Goal: Task Accomplishment & Management: Manage account settings

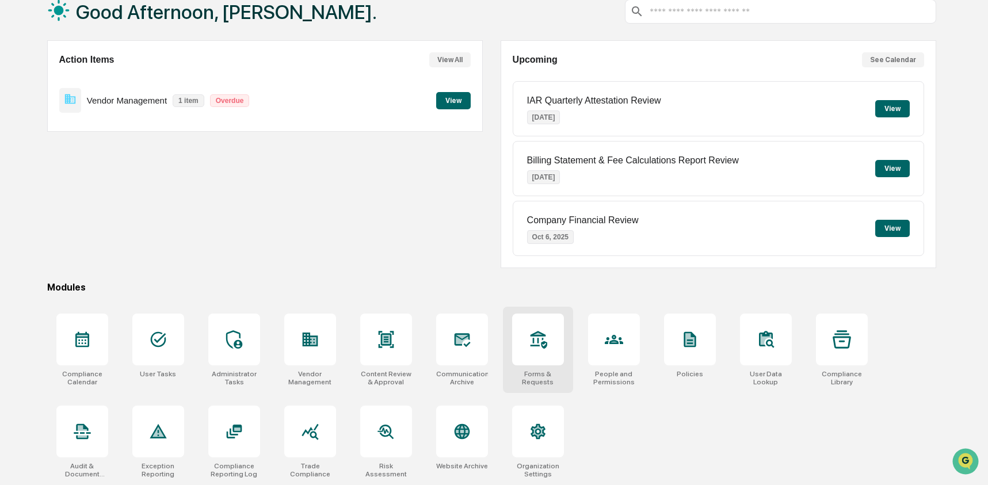
click at [554, 338] on div at bounding box center [538, 340] width 52 height 52
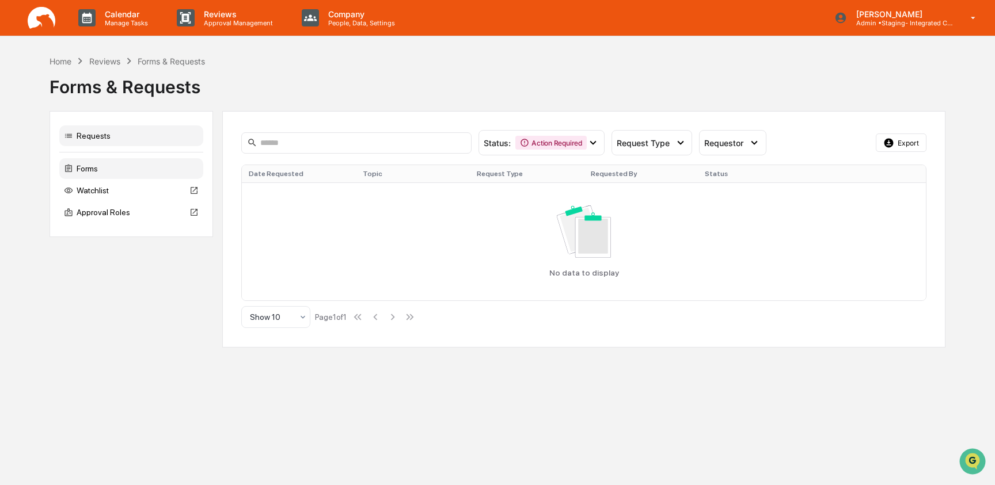
click at [99, 170] on div "Forms" at bounding box center [131, 168] width 144 height 21
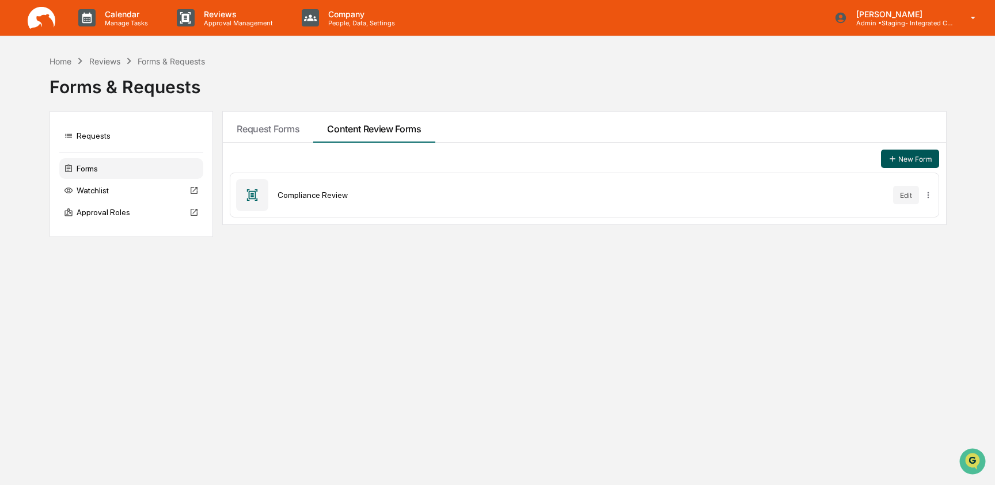
click at [914, 158] on button "New Form" at bounding box center [910, 159] width 58 height 18
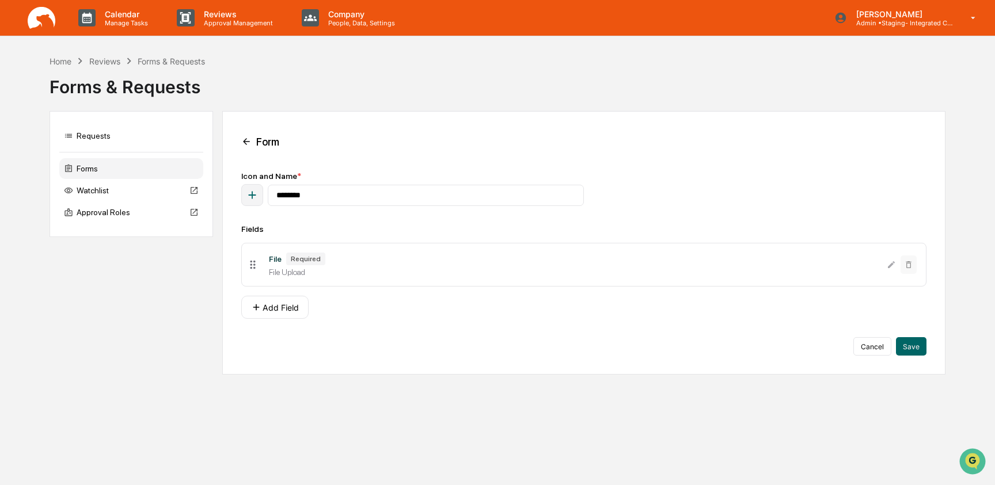
click at [246, 142] on icon at bounding box center [246, 142] width 7 height 6
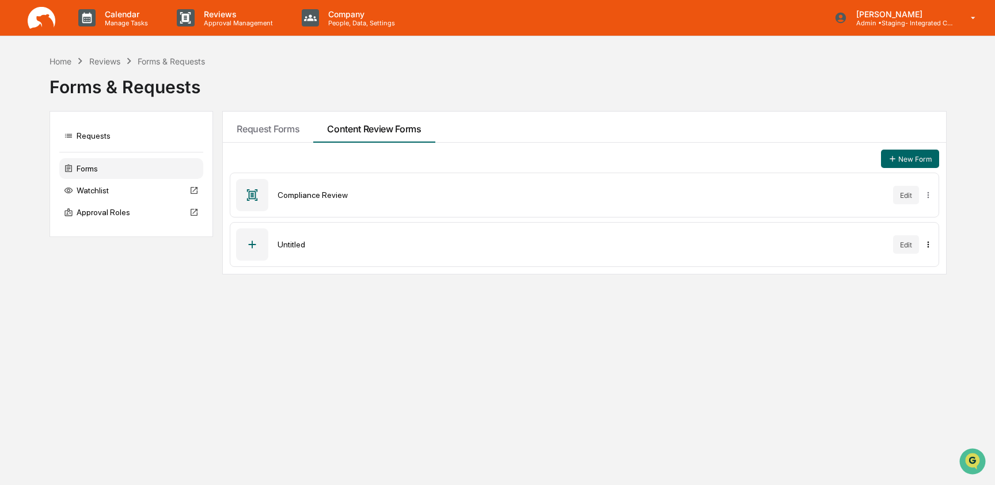
click at [923, 245] on html "Calendar Manage Tasks Reviews Approval Management Company People, Data, Setting…" at bounding box center [497, 242] width 995 height 485
click at [871, 242] on html "Calendar Manage Tasks Reviews Approval Management Company People, Data, Setting…" at bounding box center [497, 242] width 995 height 485
click at [931, 245] on html "Calendar Manage Tasks Reviews Approval Management Company People, Data, Setting…" at bounding box center [497, 242] width 995 height 485
click at [929, 269] on div "Archive" at bounding box center [926, 268] width 94 height 18
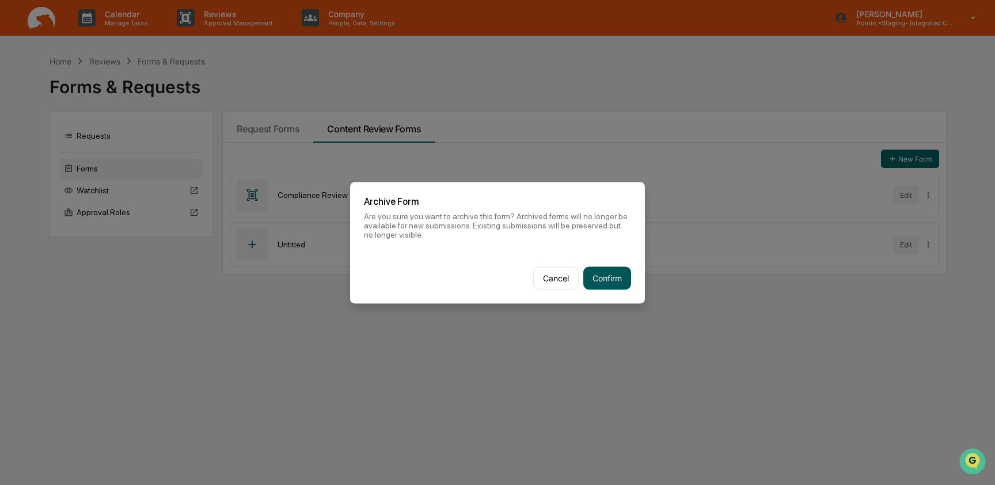
click at [606, 273] on button "Confirm" at bounding box center [607, 277] width 48 height 23
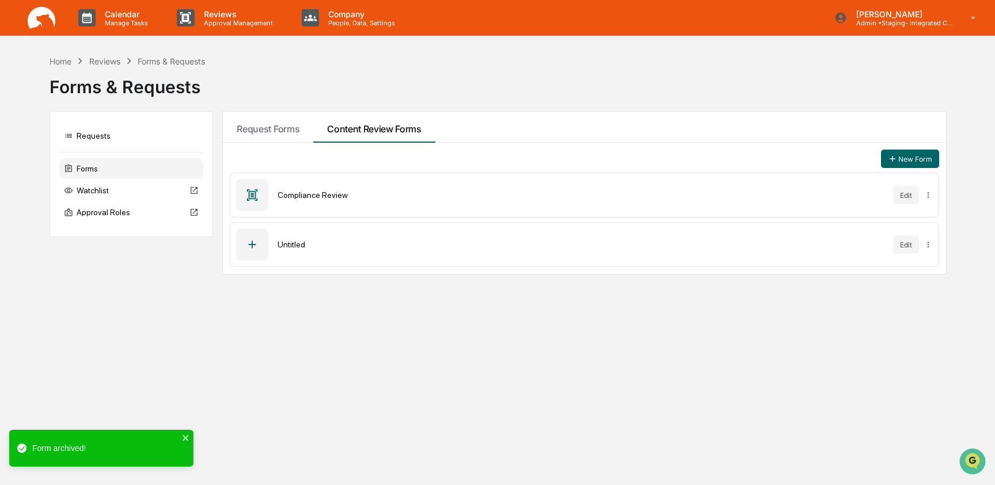
click at [576, 306] on div "Calendar Manage Tasks Reviews Approval Management Company People, Data, Setting…" at bounding box center [497, 242] width 995 height 485
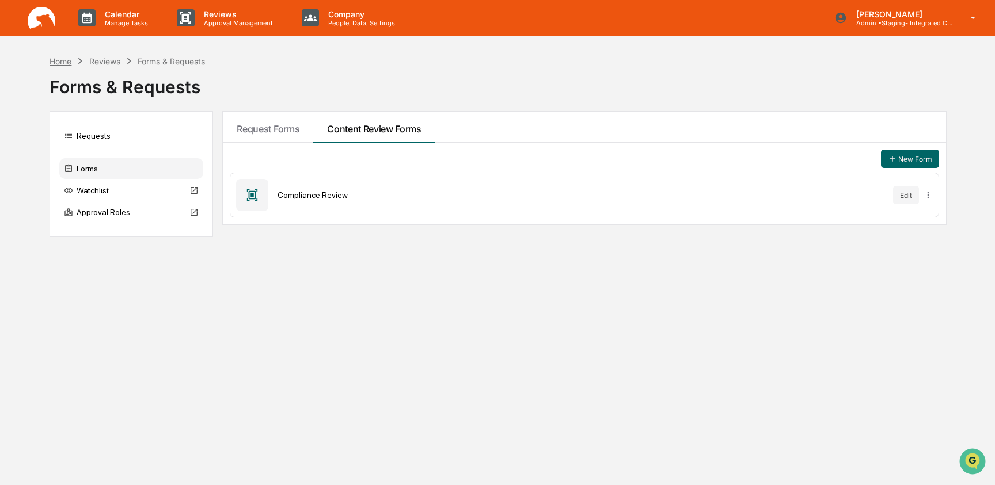
click at [68, 62] on div "Home" at bounding box center [60, 61] width 22 height 10
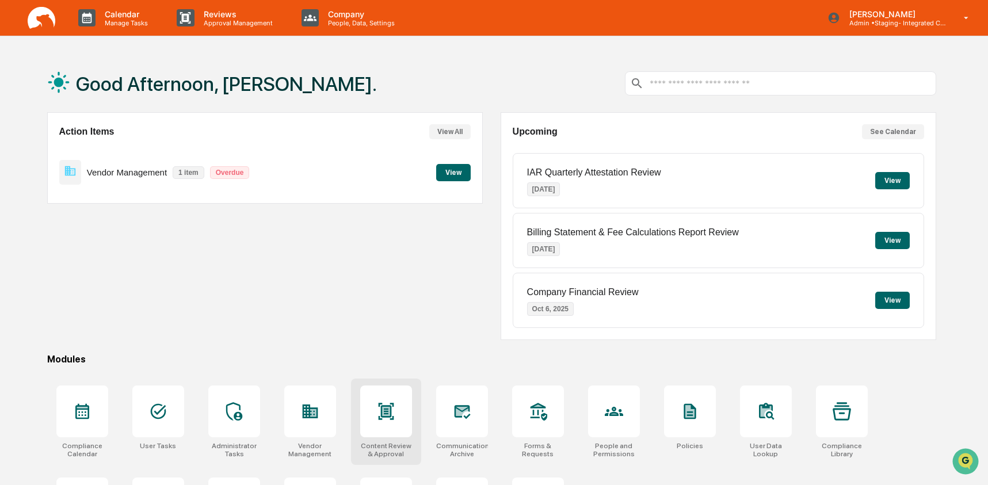
click at [379, 418] on icon at bounding box center [386, 411] width 16 height 17
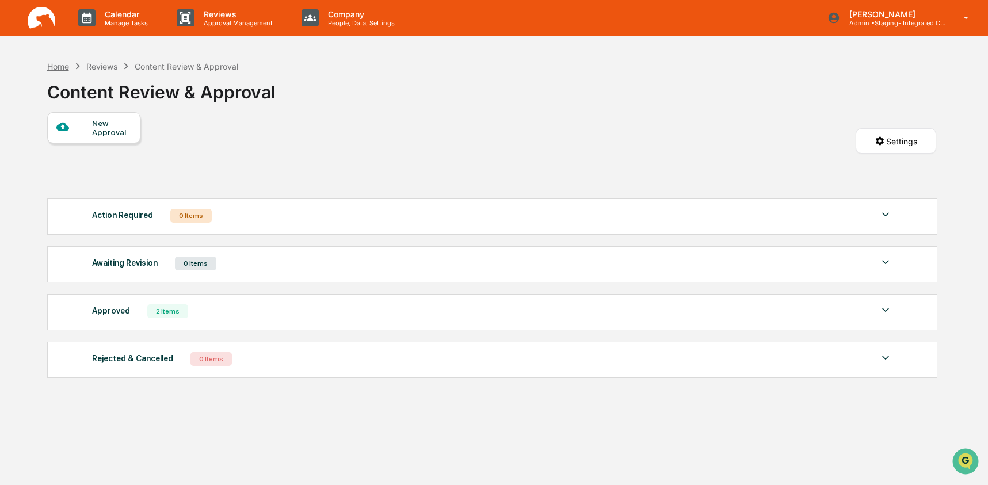
click at [55, 62] on div "Home" at bounding box center [58, 67] width 22 height 10
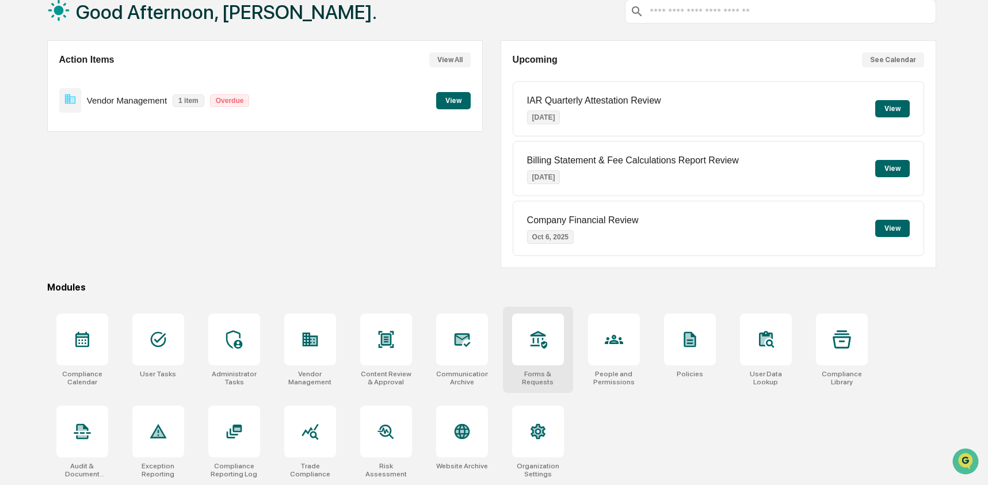
scroll to position [74, 0]
click at [548, 345] on div at bounding box center [538, 340] width 52 height 52
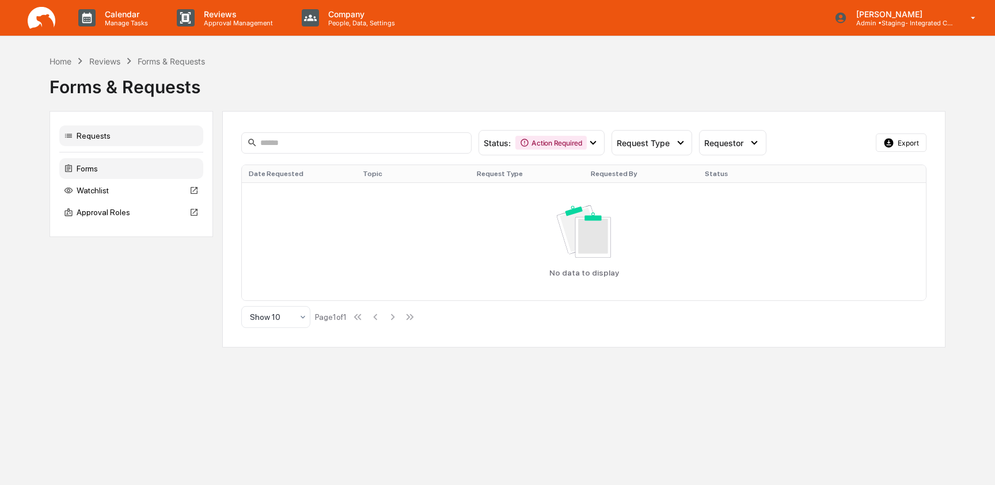
click at [109, 167] on div "Forms" at bounding box center [131, 168] width 144 height 21
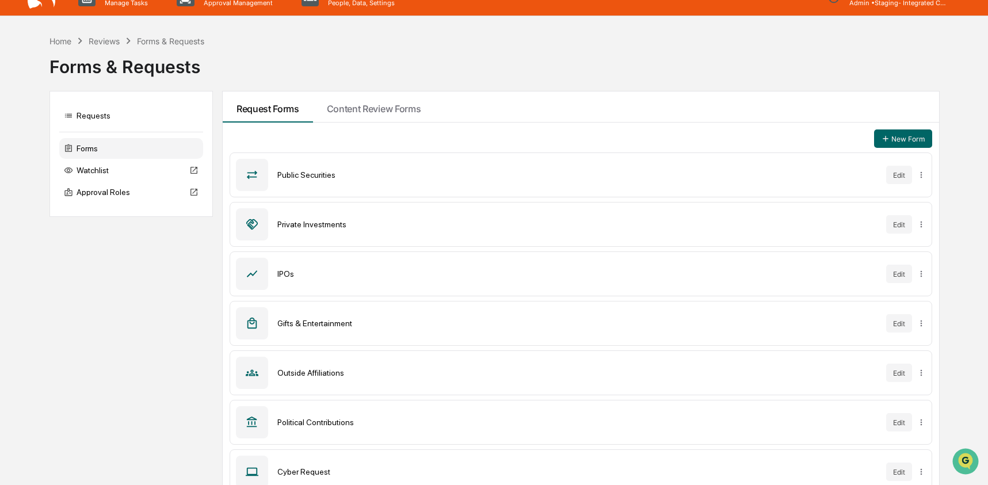
scroll to position [38, 0]
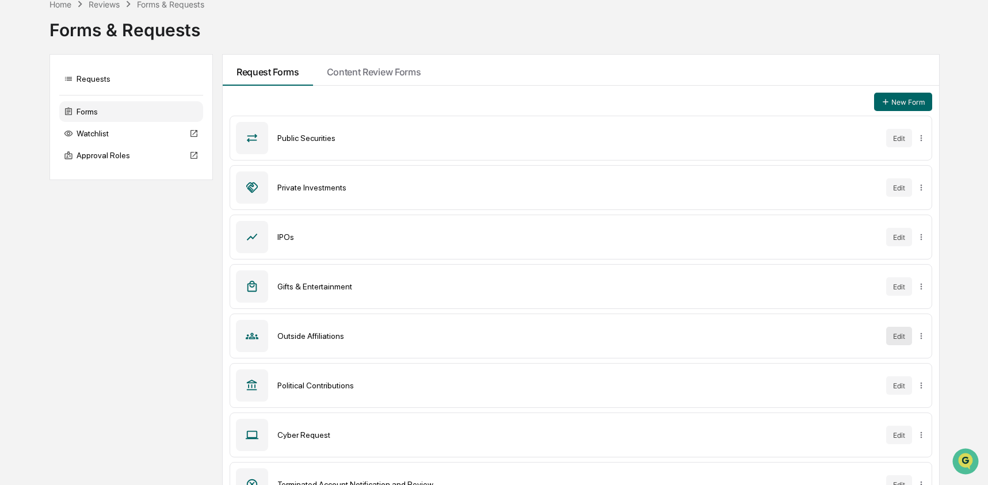
click at [894, 333] on button "Edit" at bounding box center [899, 336] width 26 height 18
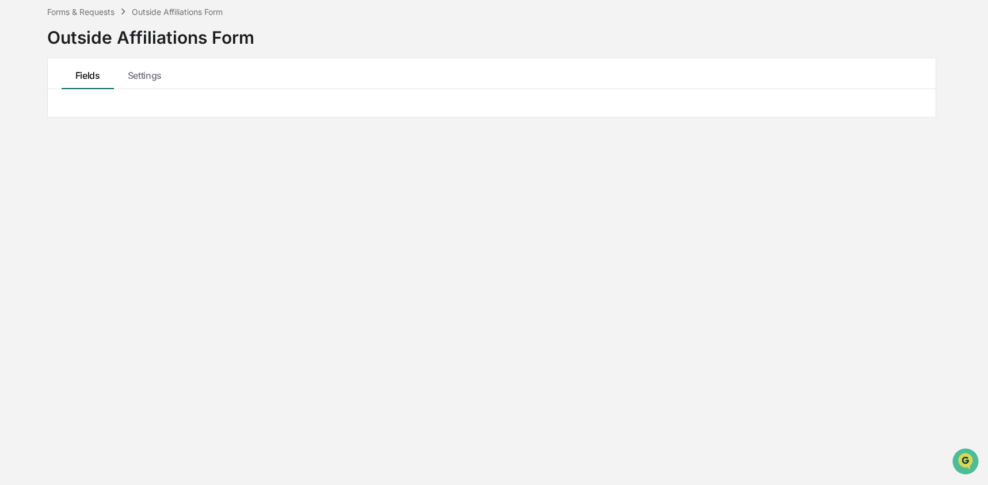
scroll to position [55, 0]
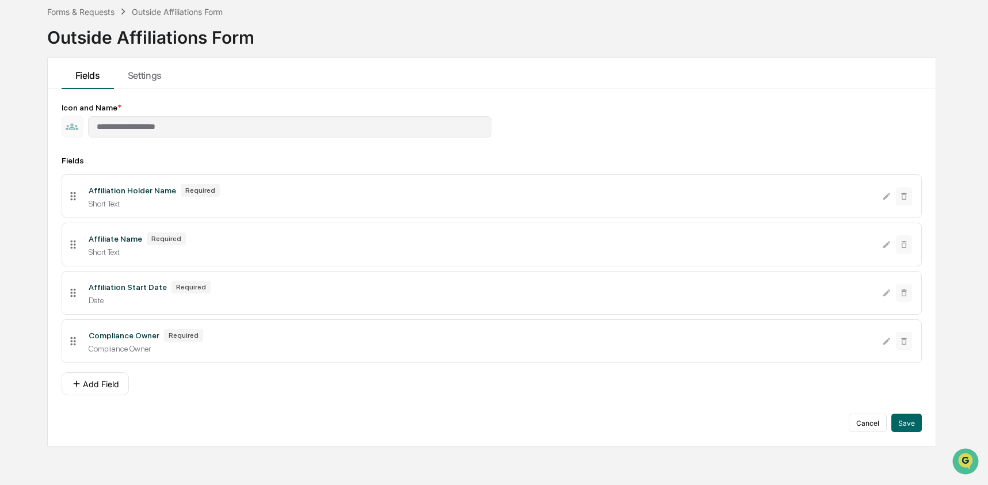
click at [515, 182] on li "Affiliation Holder Name Required Short Text" at bounding box center [492, 196] width 860 height 44
click at [894, 296] on div at bounding box center [897, 293] width 30 height 18
click at [881, 345] on div "Compliance Owner Required Compliance Owner" at bounding box center [480, 341] width 803 height 24
click at [234, 199] on div "Affiliation Holder Name Required Short Text" at bounding box center [480, 196] width 803 height 24
click at [123, 249] on div "Affiliate Name Required Short Text" at bounding box center [480, 245] width 803 height 24
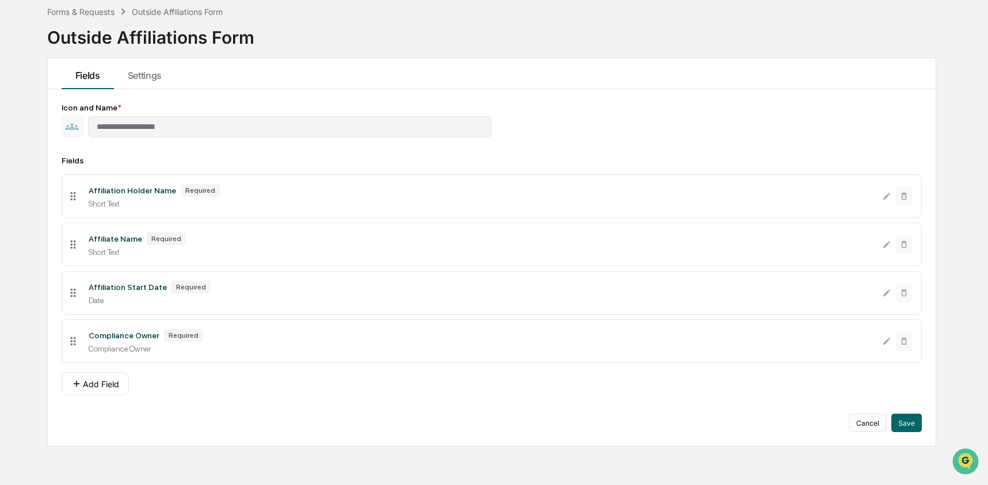
click at [864, 428] on button "Cancel" at bounding box center [868, 423] width 38 height 18
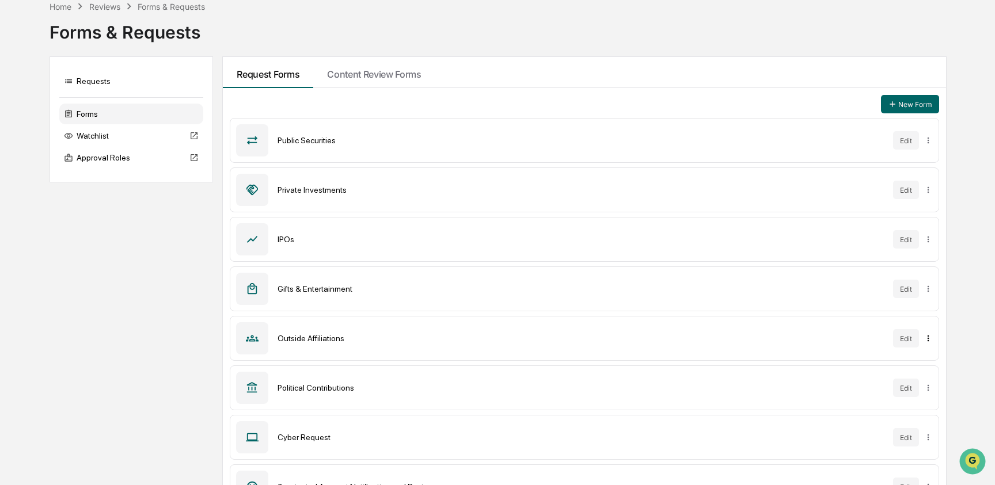
click at [925, 338] on html "Calendar Manage Tasks Reviews Approval Management Company People, Data, Setting…" at bounding box center [497, 187] width 995 height 485
click at [938, 331] on html "Calendar Manage Tasks Reviews Approval Management Company People, Data, Setting…" at bounding box center [497, 187] width 995 height 485
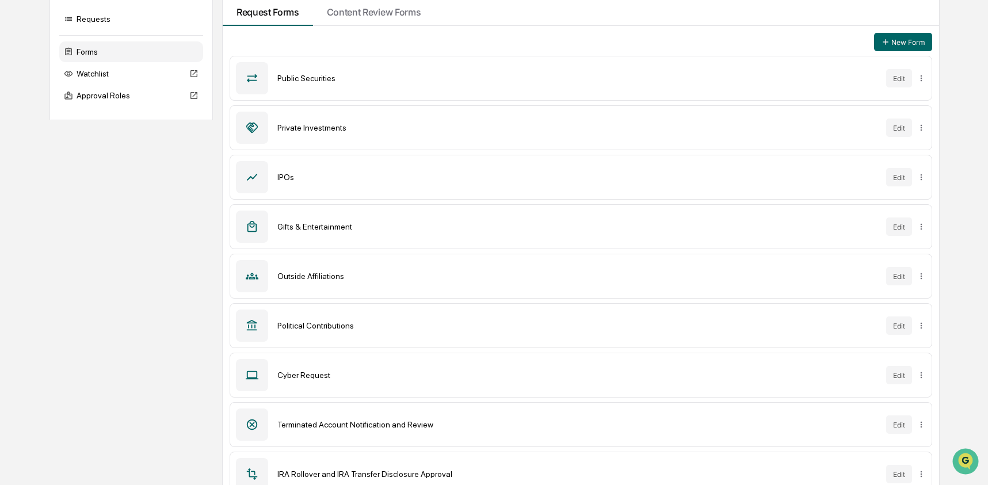
scroll to position [143, 0]
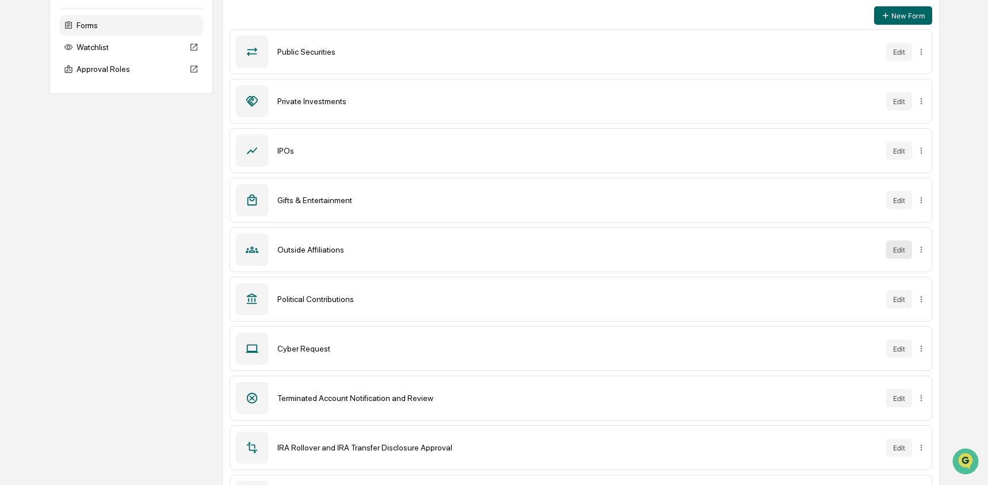
click at [905, 252] on button "Edit" at bounding box center [899, 250] width 26 height 18
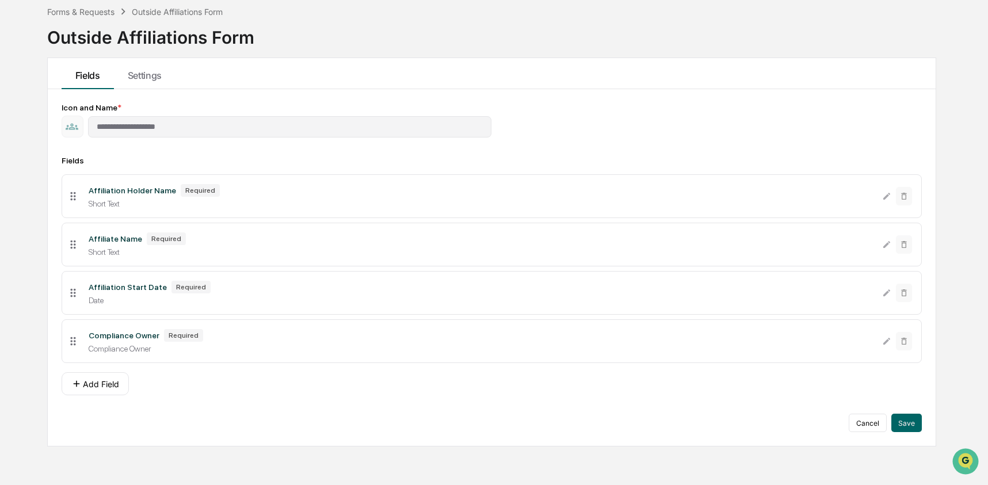
click at [915, 193] on li "Affiliation Holder Name Required Short Text" at bounding box center [492, 196] width 860 height 44
click at [105, 13] on div "Forms & Requests" at bounding box center [80, 12] width 67 height 10
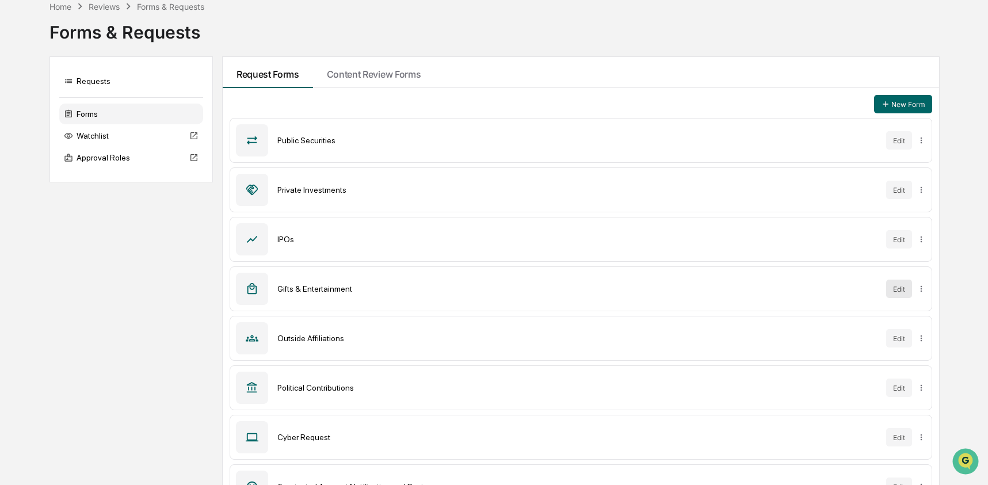
click at [905, 291] on button "Edit" at bounding box center [899, 289] width 26 height 18
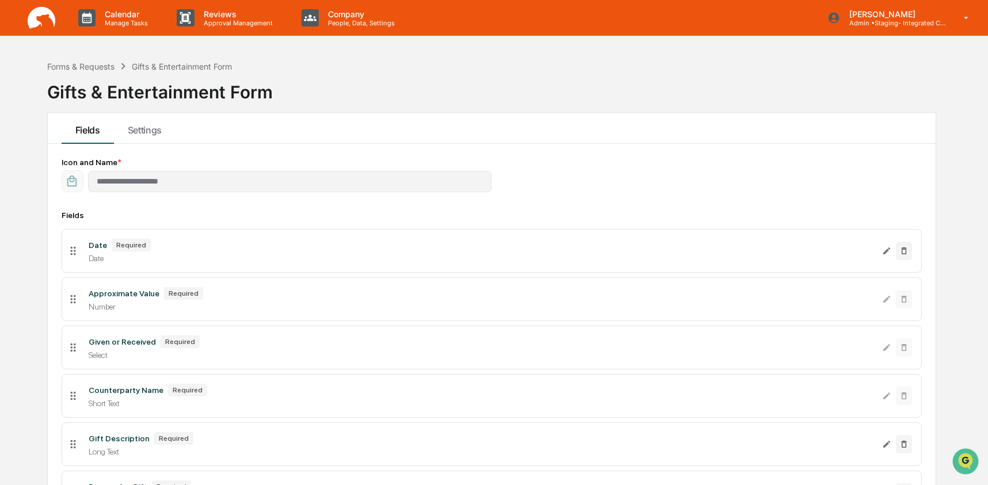
click at [92, 71] on div "Forms & Requests Gifts & Entertainment Form" at bounding box center [139, 66] width 185 height 13
click at [91, 66] on div "Forms & Requests" at bounding box center [80, 67] width 67 height 10
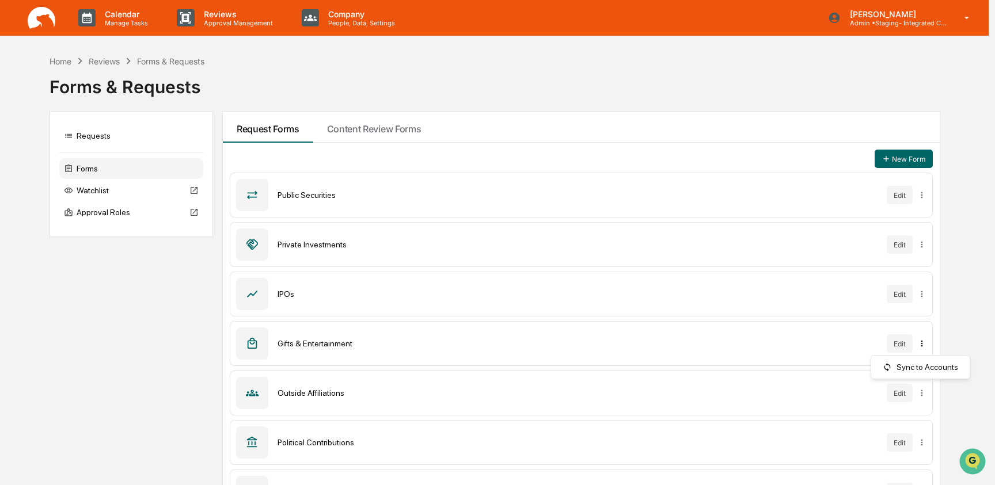
click at [921, 346] on html "Calendar Manage Tasks Reviews Approval Management Company People, Data, Setting…" at bounding box center [497, 242] width 995 height 485
click at [939, 326] on html "Calendar Manage Tasks Reviews Approval Management Company People, Data, Setting…" at bounding box center [497, 242] width 995 height 485
click at [713, 358] on div "Gifts & Entertainment Edit" at bounding box center [581, 343] width 703 height 45
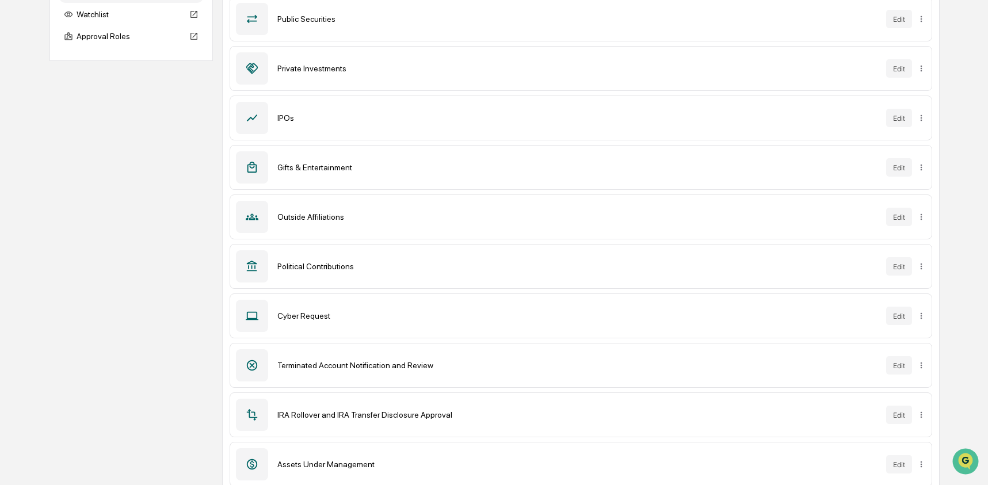
scroll to position [185, 0]
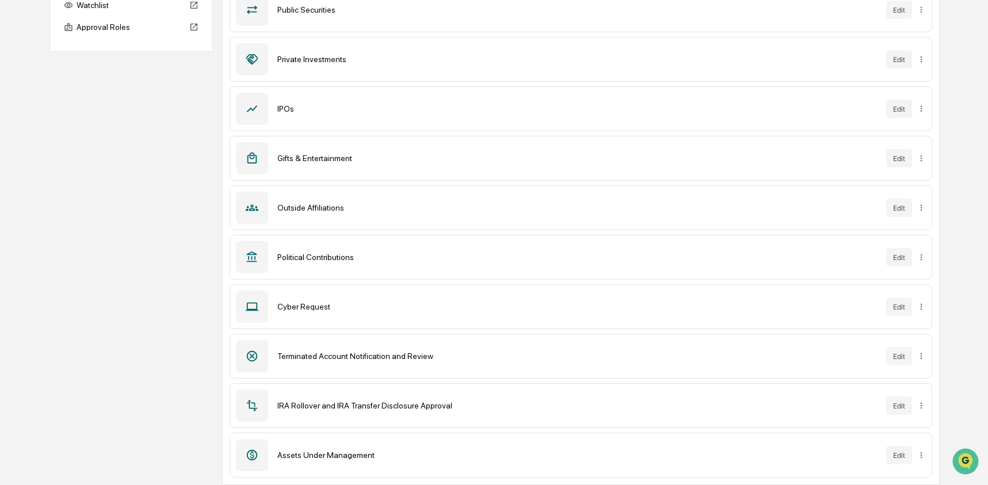
drag, startPoint x: 317, startPoint y: 355, endPoint x: 447, endPoint y: 363, distance: 130.9
click at [447, 363] on div "Terminated Account Notification and Review Edit" at bounding box center [581, 356] width 703 height 45
click at [898, 362] on button "Edit" at bounding box center [899, 356] width 26 height 18
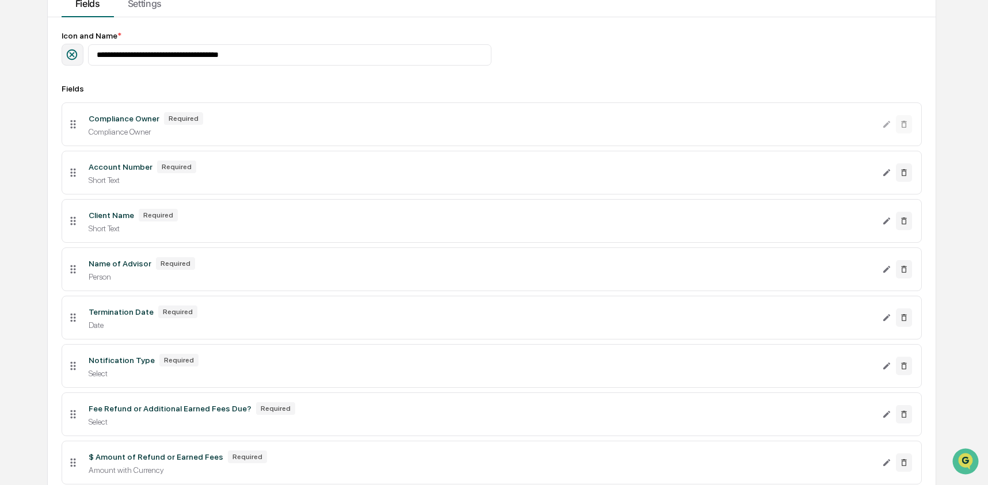
scroll to position [14, 0]
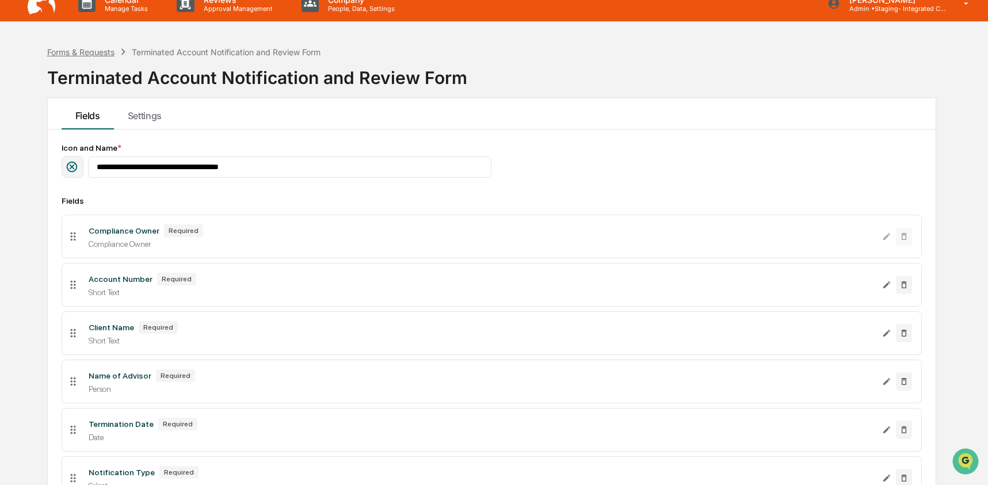
click at [89, 51] on div "Forms & Requests" at bounding box center [80, 52] width 67 height 10
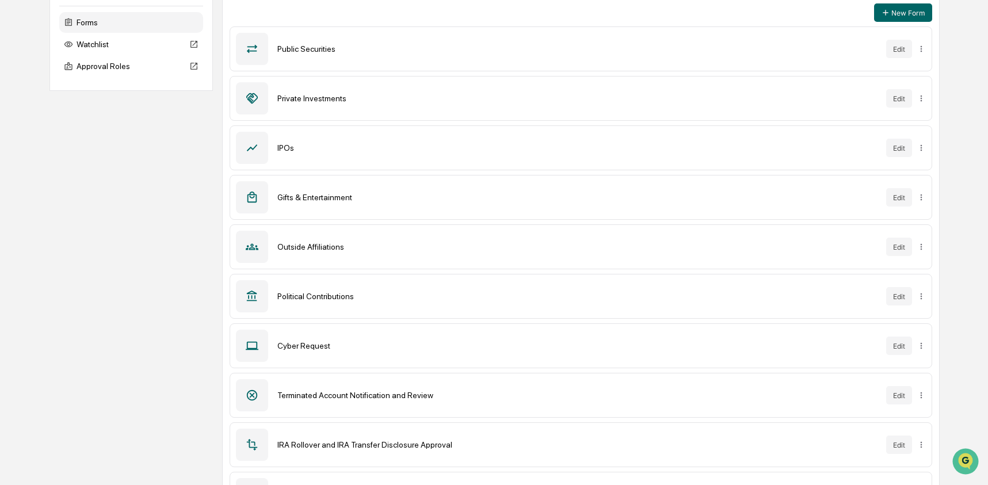
scroll to position [161, 0]
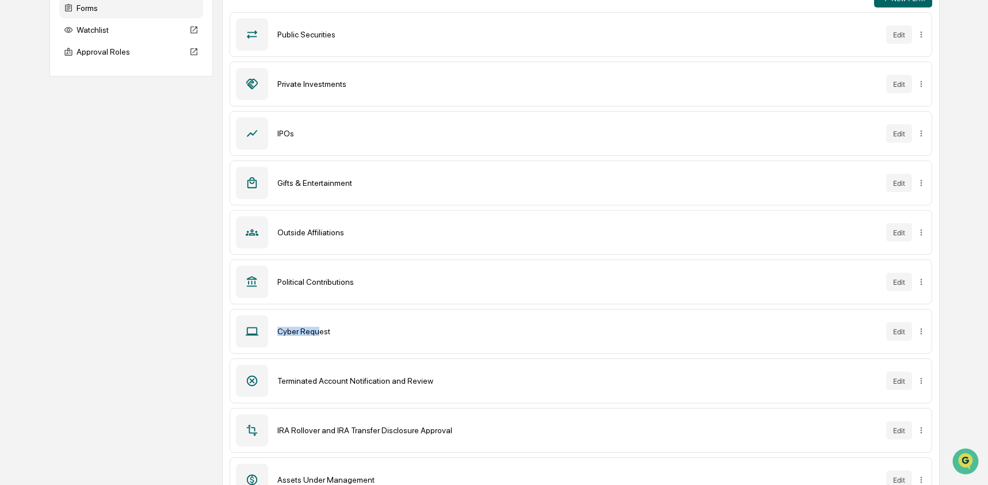
drag, startPoint x: 279, startPoint y: 334, endPoint x: 321, endPoint y: 334, distance: 41.4
click at [321, 334] on div "Cyber Request" at bounding box center [577, 331] width 600 height 9
drag, startPoint x: 321, startPoint y: 334, endPoint x: 338, endPoint y: 333, distance: 17.3
click at [338, 333] on div "Cyber Request" at bounding box center [577, 331] width 600 height 9
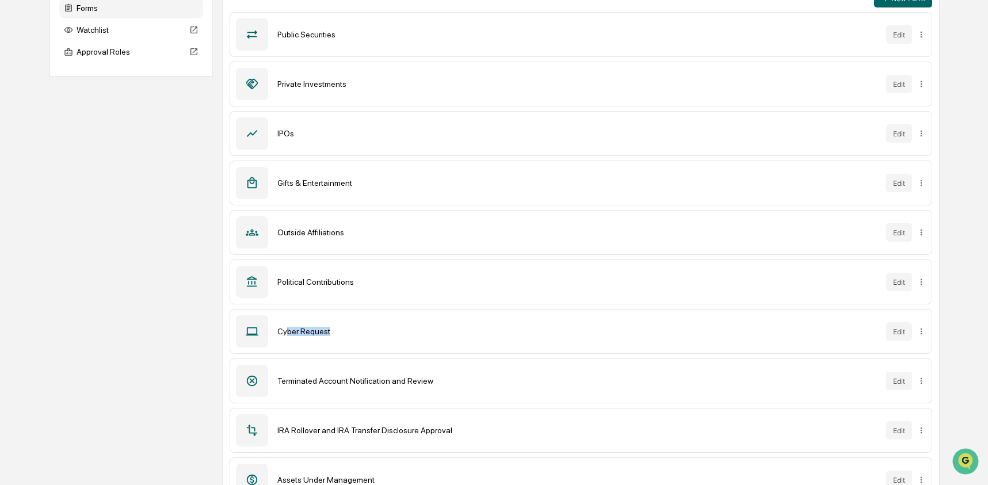
drag, startPoint x: 287, startPoint y: 334, endPoint x: 336, endPoint y: 331, distance: 49.6
click at [336, 331] on div "Cyber Request" at bounding box center [577, 331] width 600 height 9
click at [341, 329] on div "Cyber Request" at bounding box center [577, 331] width 600 height 9
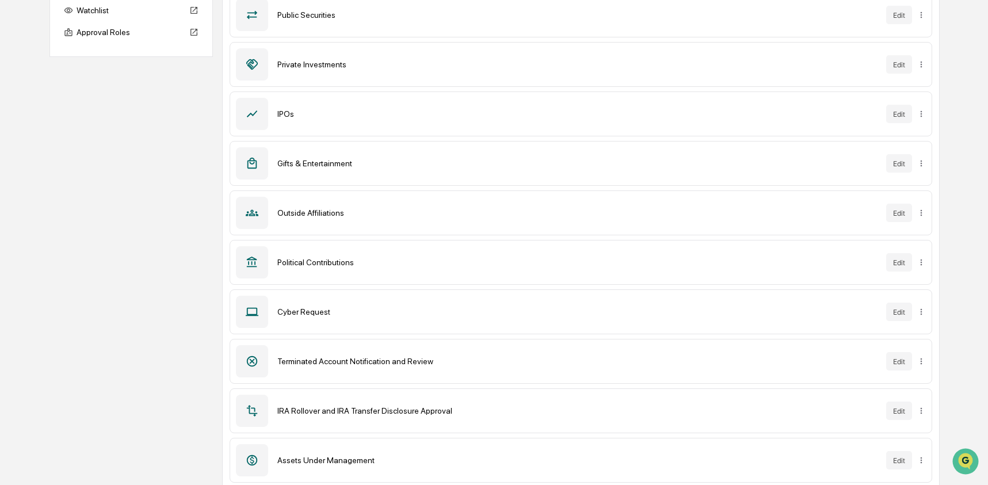
scroll to position [185, 0]
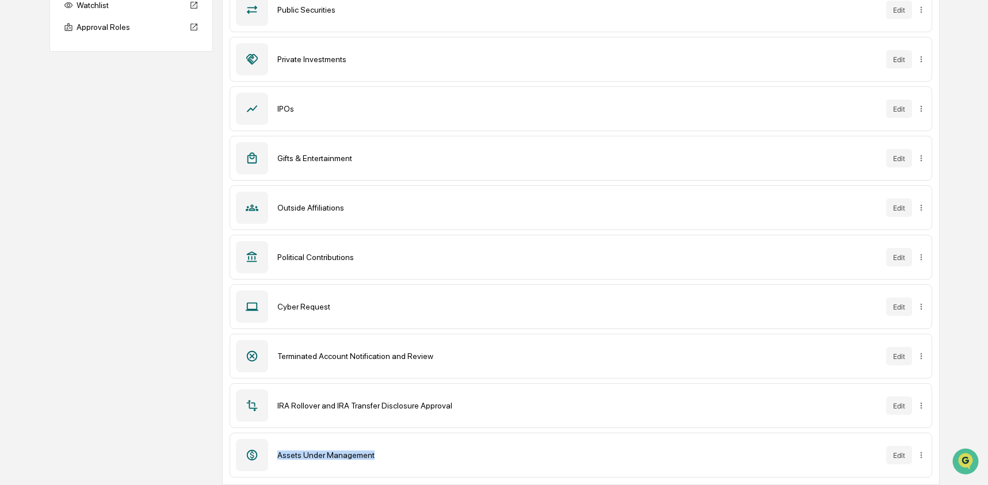
drag, startPoint x: 273, startPoint y: 449, endPoint x: 460, endPoint y: 456, distance: 187.2
click at [460, 456] on div "Assets Under Management Edit" at bounding box center [581, 455] width 703 height 45
click at [460, 449] on div "Assets Under Management Edit" at bounding box center [581, 455] width 703 height 45
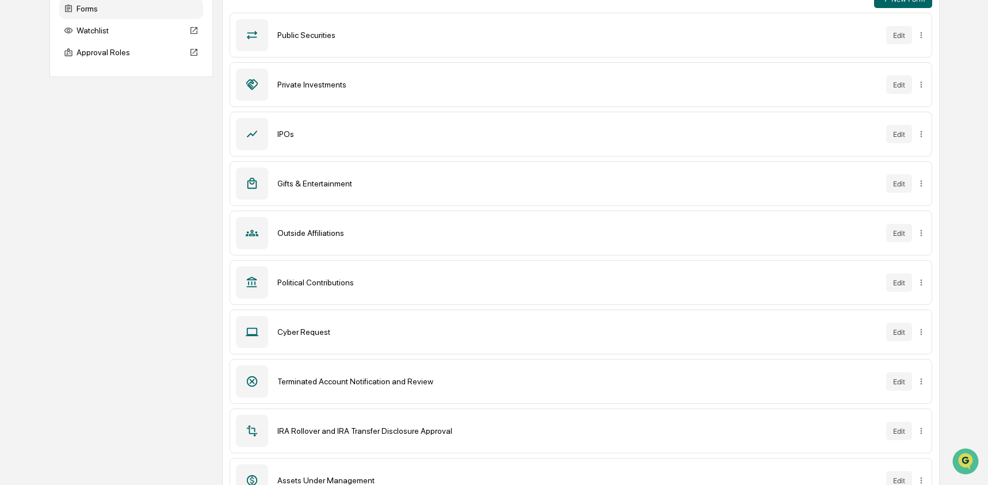
scroll to position [161, 0]
click at [897, 328] on button "Edit" at bounding box center [899, 331] width 26 height 18
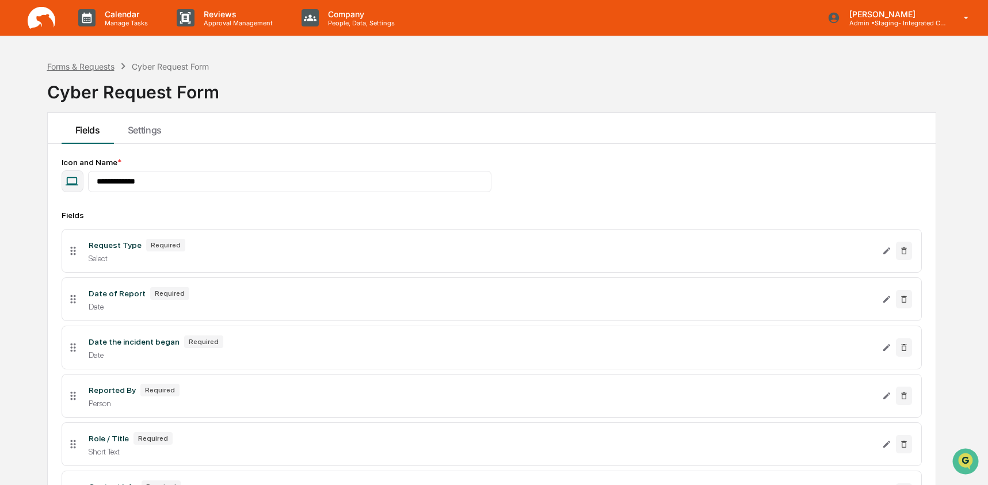
click at [106, 67] on div "Forms & Requests" at bounding box center [80, 67] width 67 height 10
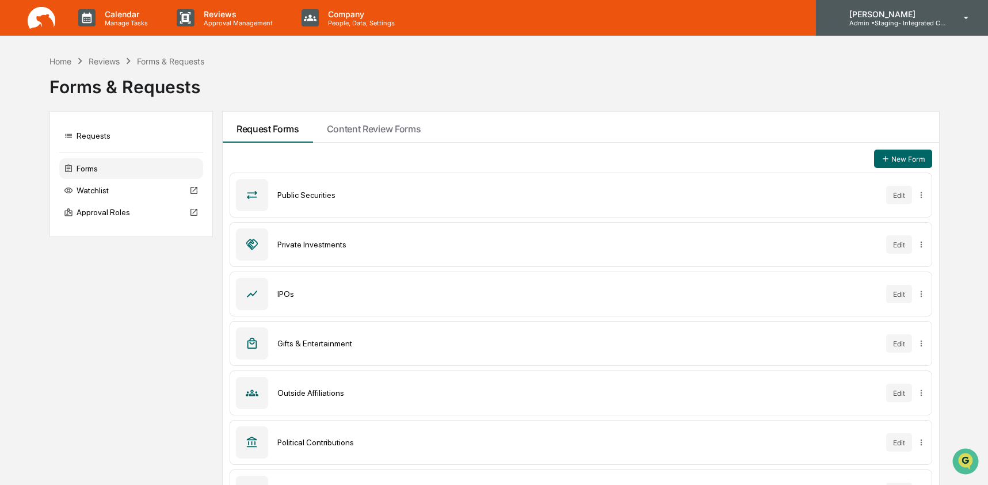
click at [878, 20] on p "Admin • Staging- Integrated Compliance Advisors" at bounding box center [893, 23] width 107 height 8
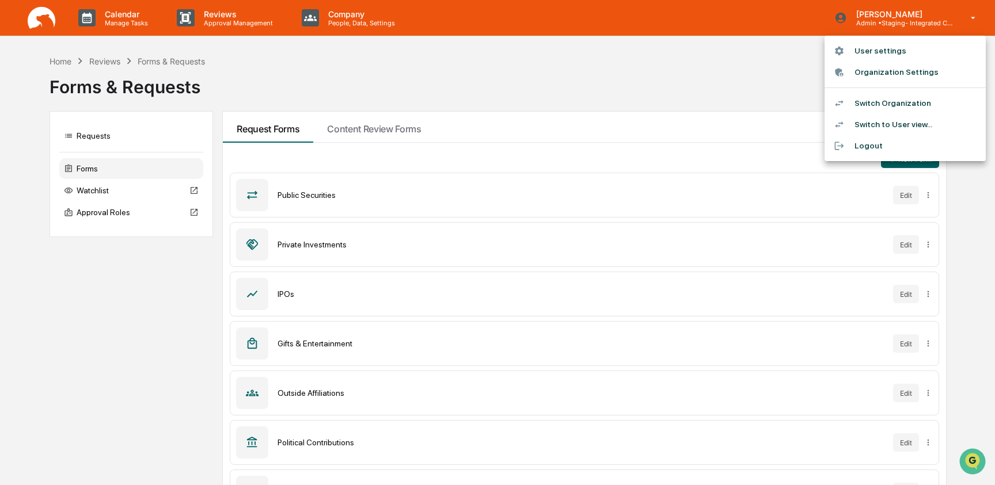
click at [878, 121] on li "Switch to User view..." at bounding box center [904, 124] width 161 height 21
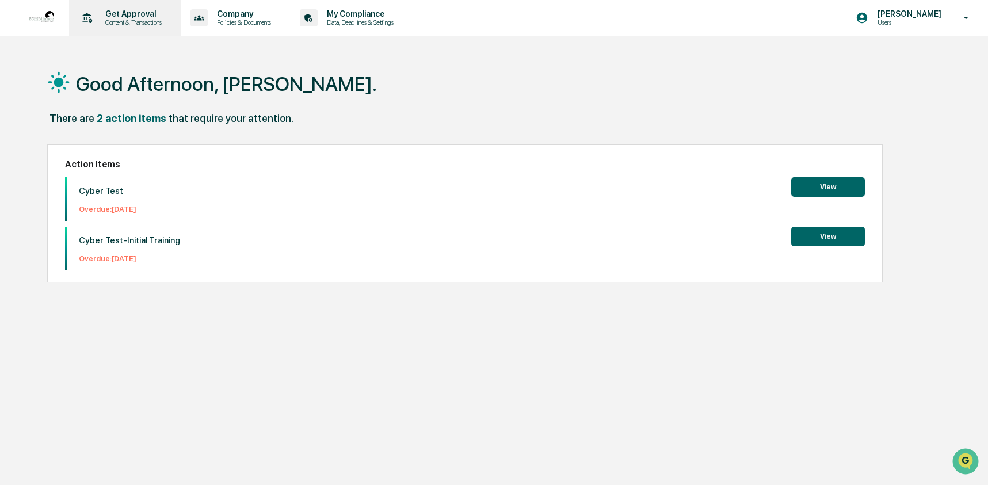
click at [161, 17] on p "Get Approval" at bounding box center [131, 13] width 71 height 9
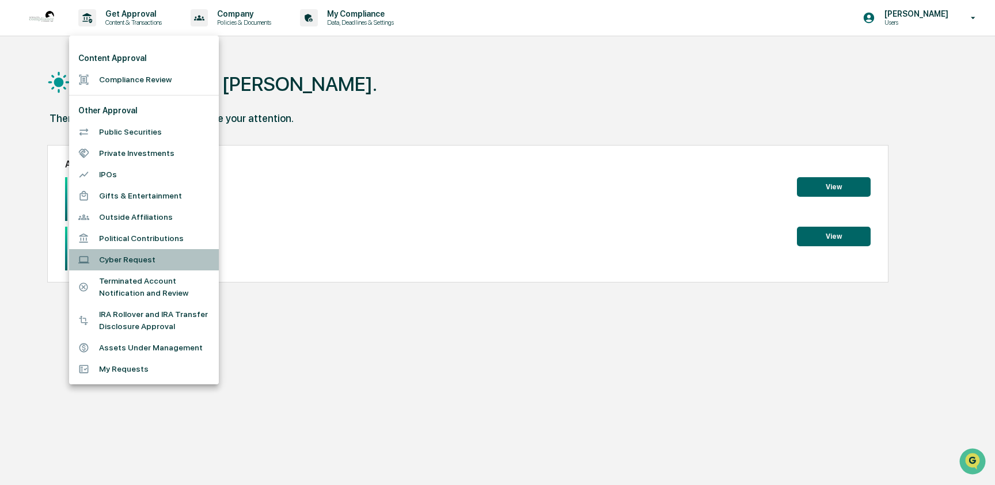
click at [132, 259] on li "Cyber Request" at bounding box center [144, 259] width 150 height 21
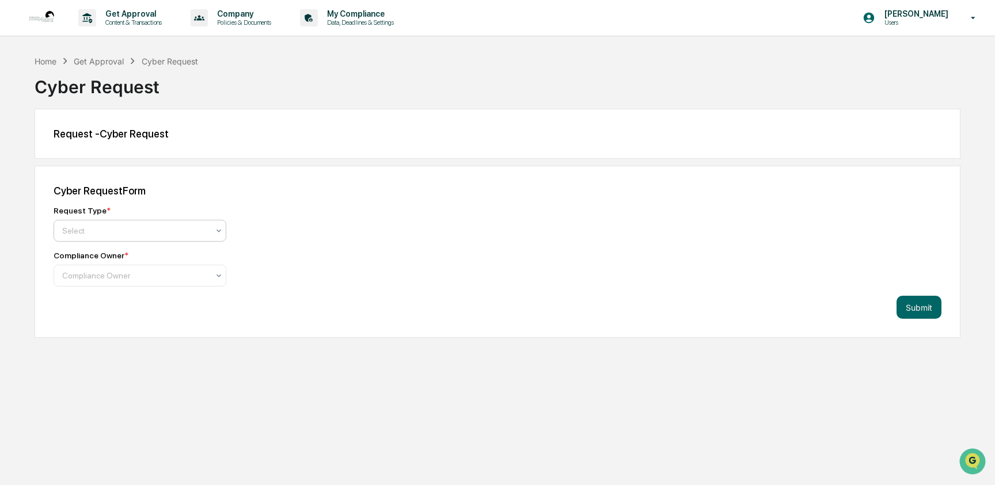
click at [140, 227] on div at bounding box center [135, 231] width 146 height 12
click at [128, 257] on div "Cyber Incident Report Form" at bounding box center [140, 258] width 172 height 23
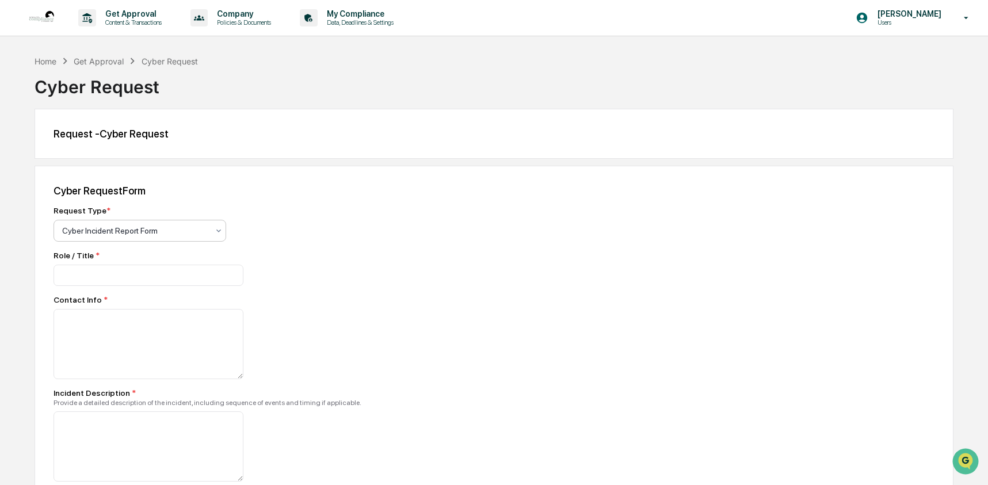
click at [184, 237] on div at bounding box center [135, 231] width 146 height 12
click at [314, 281] on div at bounding box center [255, 275] width 403 height 21
click at [184, 235] on div at bounding box center [135, 231] width 146 height 12
click at [156, 262] on div "Cyber Incident Report Form" at bounding box center [140, 258] width 172 height 23
click at [286, 196] on div "Cyber Request Form" at bounding box center [494, 191] width 881 height 12
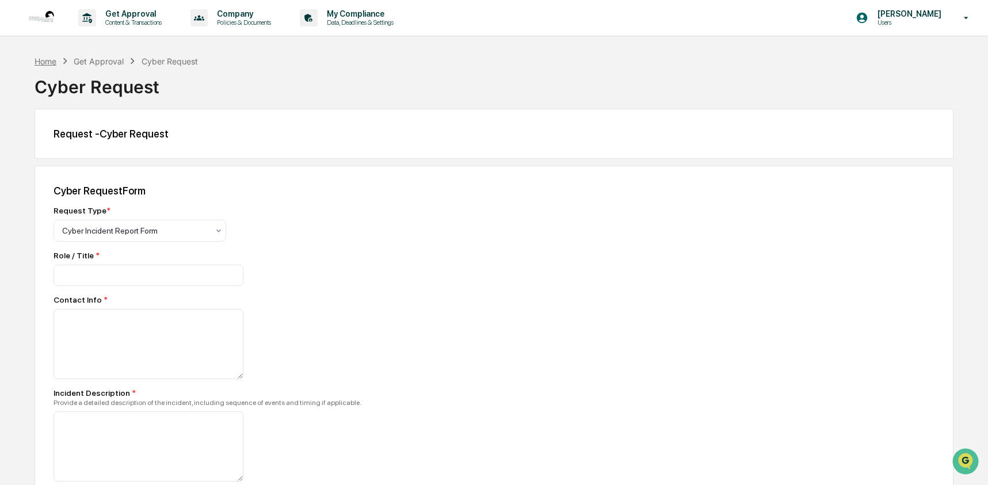
click at [38, 66] on div "Home" at bounding box center [46, 61] width 22 height 10
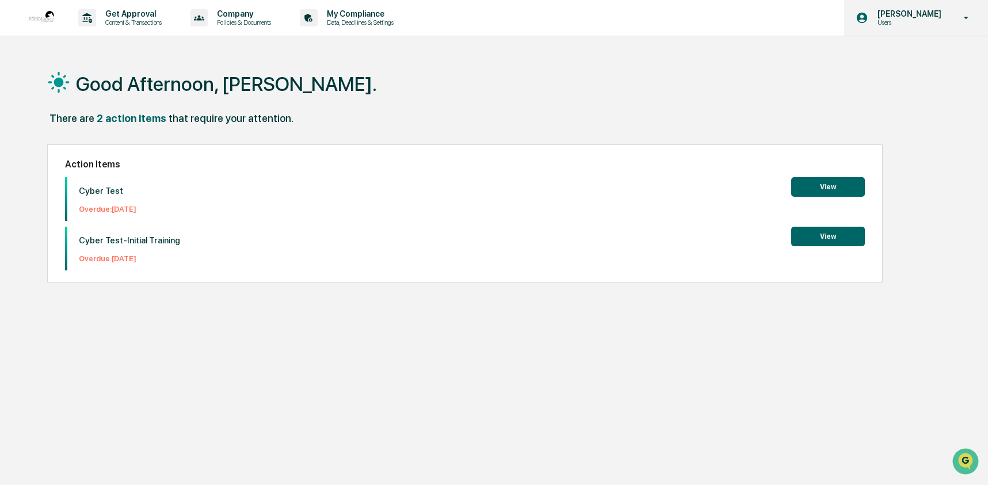
click at [877, 16] on p "[PERSON_NAME]" at bounding box center [907, 13] width 79 height 9
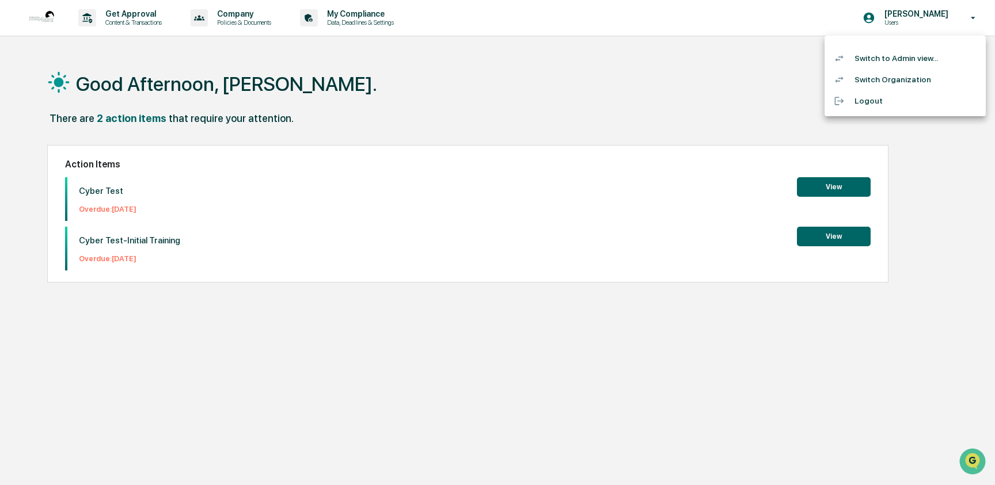
click at [873, 56] on li "Switch to Admin view..." at bounding box center [904, 58] width 161 height 21
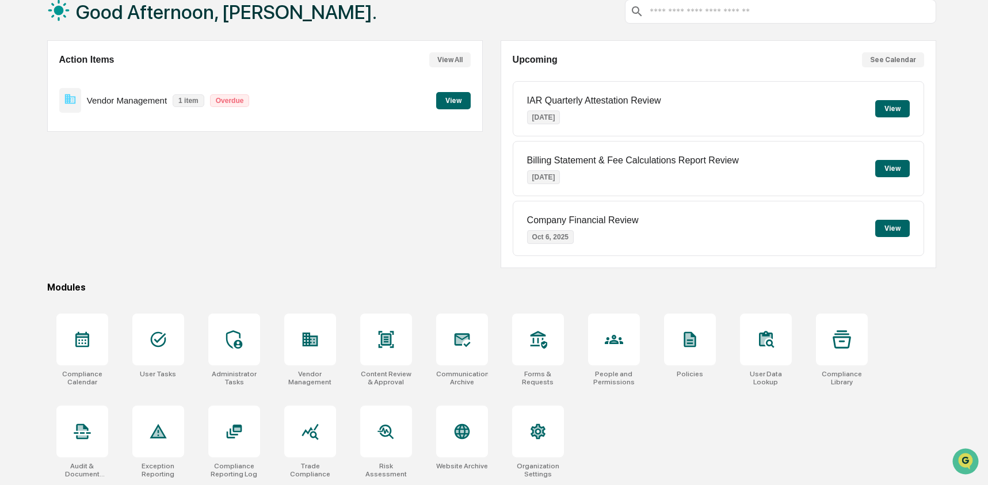
scroll to position [74, 0]
click at [237, 423] on icon at bounding box center [234, 431] width 18 height 18
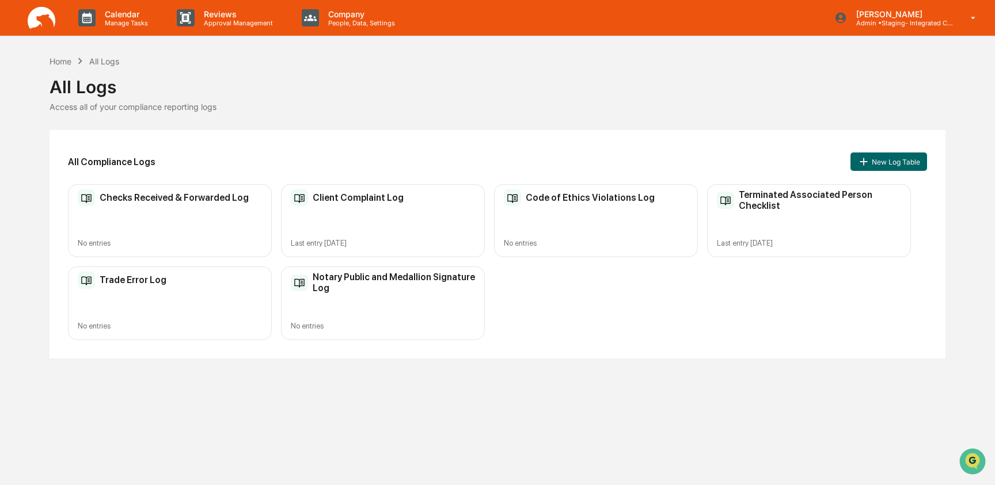
click at [397, 313] on div "Notary Public and Medallion Signature Log No entries" at bounding box center [383, 302] width 204 height 73
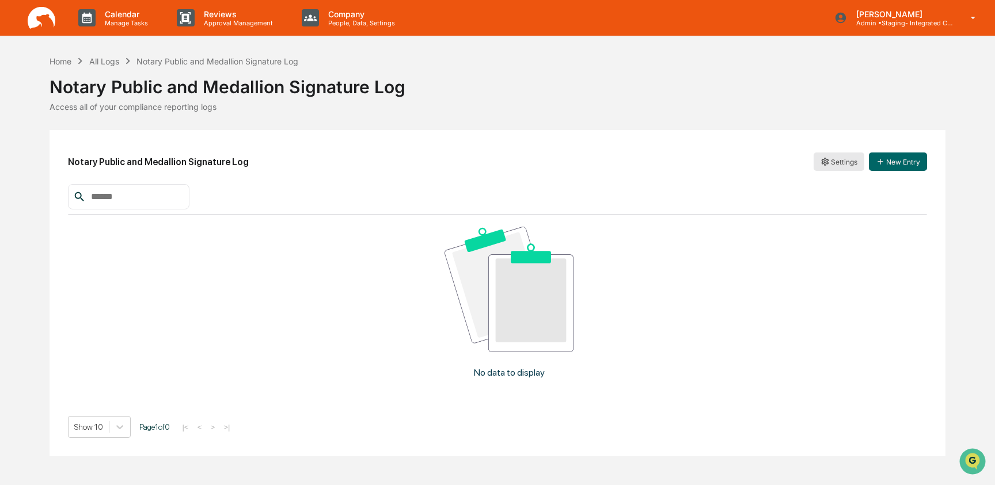
click at [835, 164] on html "Calendar Manage Tasks Reviews Approval Management Company People, Data, Setting…" at bounding box center [497, 242] width 995 height 485
click at [805, 186] on div "Edit" at bounding box center [837, 185] width 94 height 18
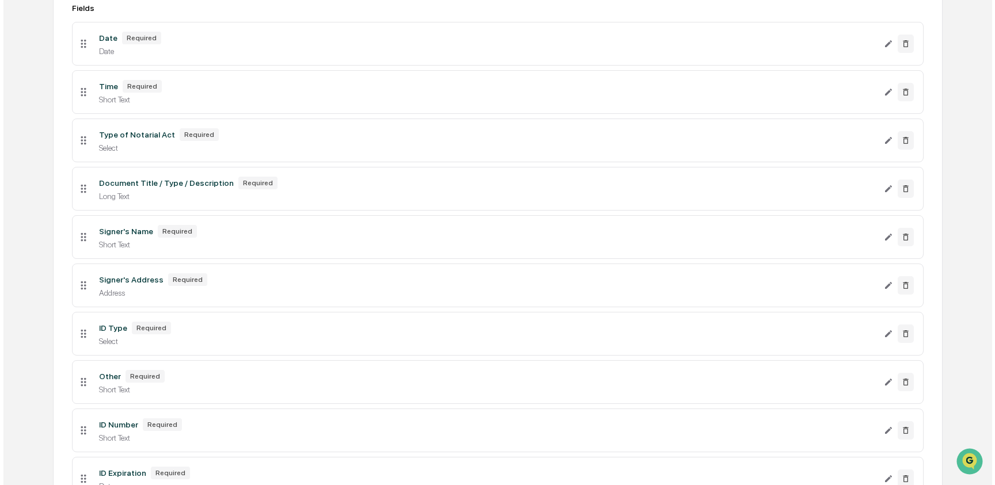
scroll to position [79, 0]
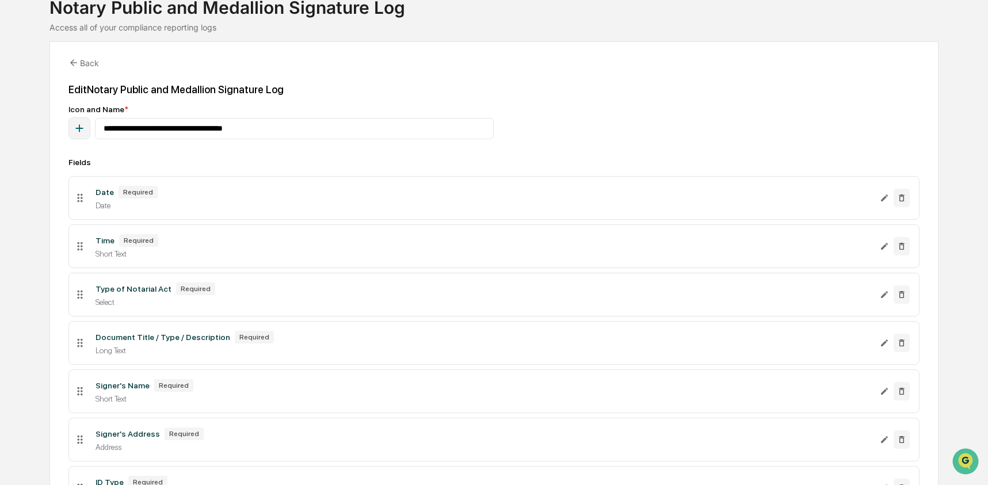
click at [119, 294] on div "Type of Notarial Act" at bounding box center [134, 288] width 76 height 9
click at [887, 296] on icon "Edit Type of Notarial Act field" at bounding box center [884, 294] width 9 height 9
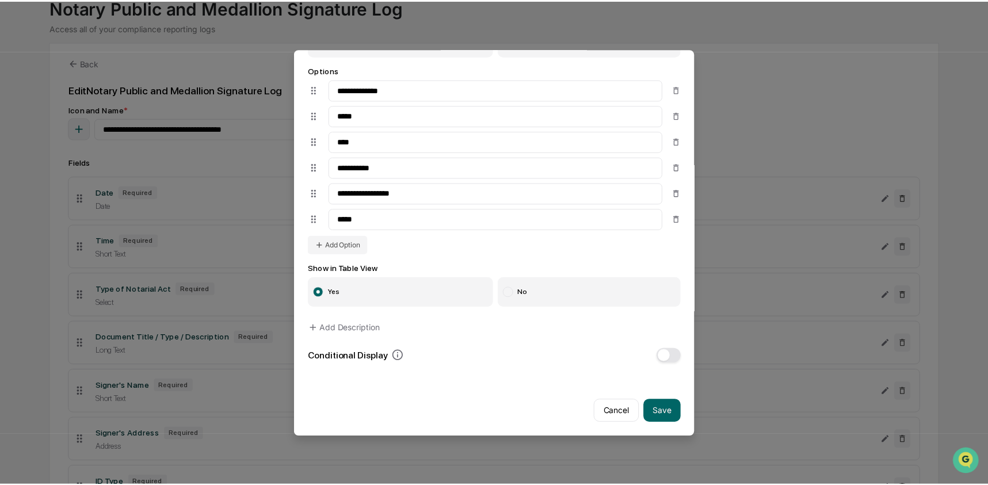
scroll to position [192, 0]
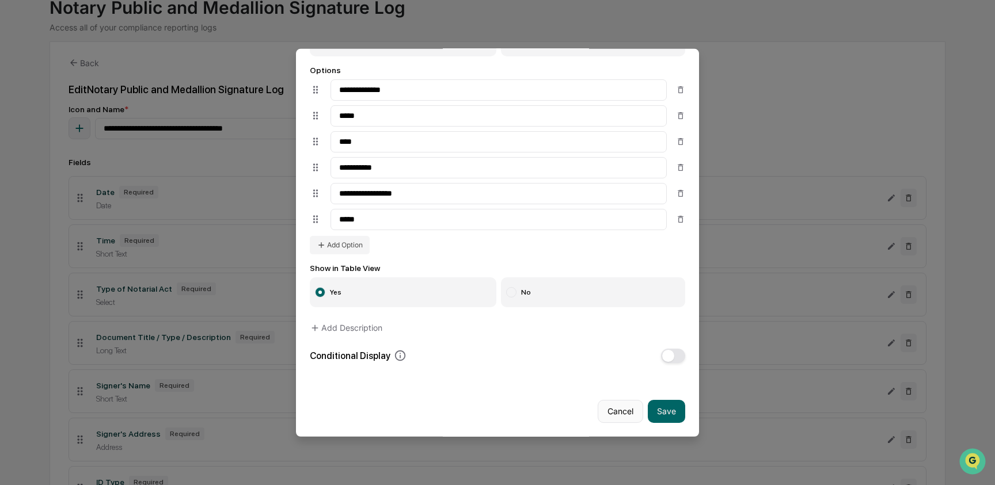
click at [622, 407] on button "Cancel" at bounding box center [619, 411] width 45 height 23
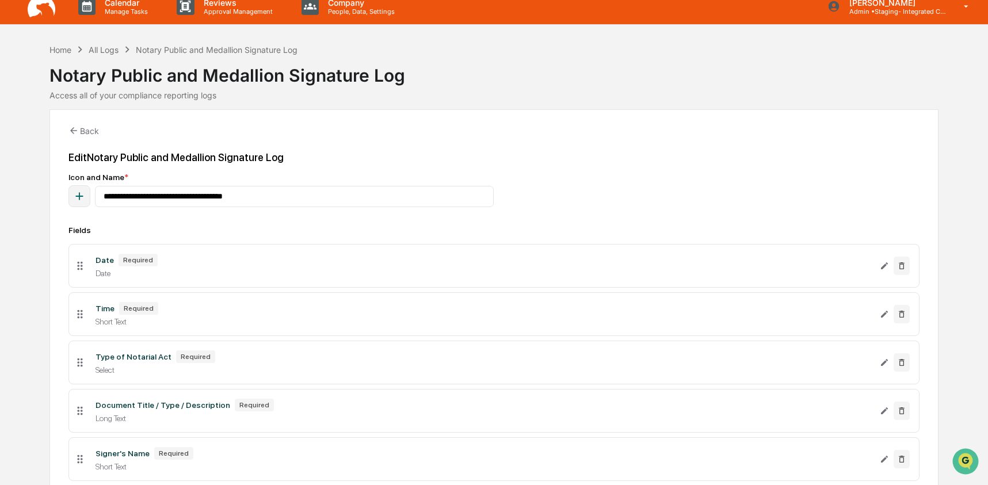
scroll to position [14, 0]
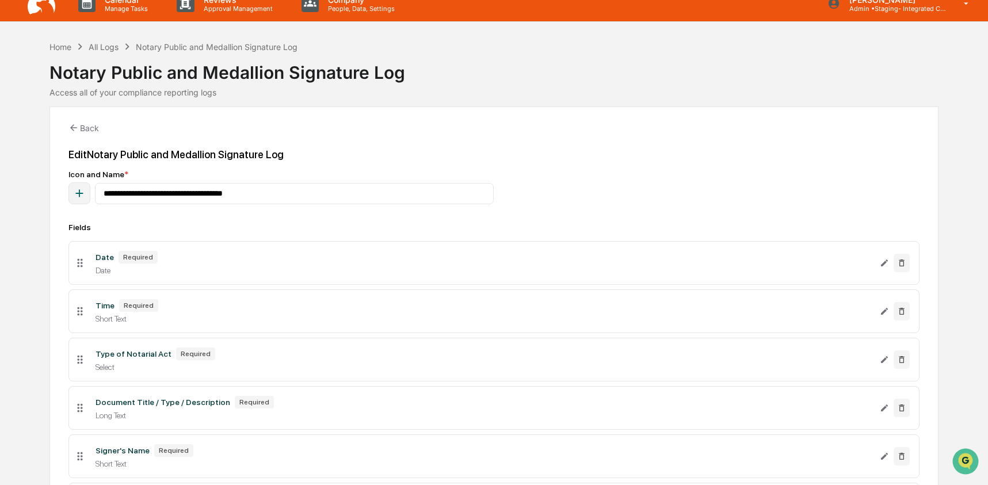
click at [82, 194] on icon "button" at bounding box center [78, 193] width 7 height 7
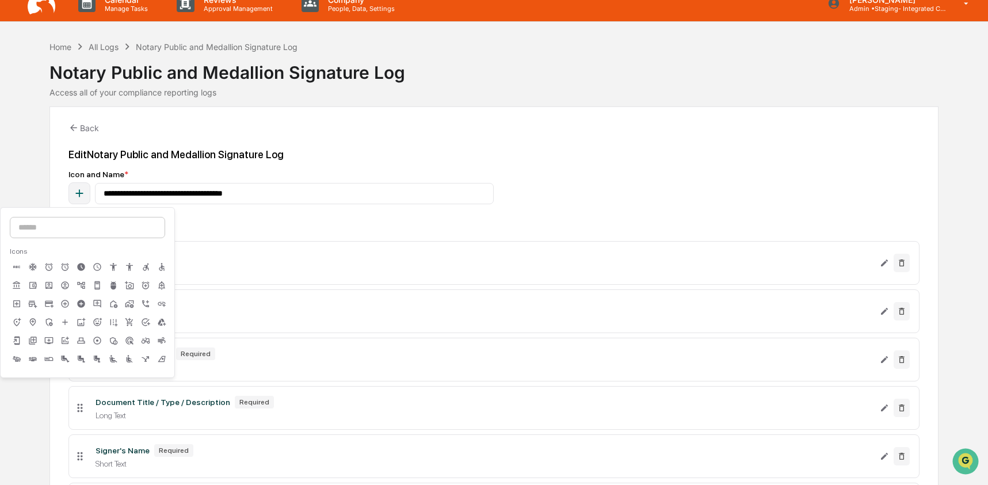
click at [80, 226] on input at bounding box center [87, 227] width 155 height 21
type input "*"
type input "****"
click at [49, 285] on icon at bounding box center [50, 285] width 3 height 3
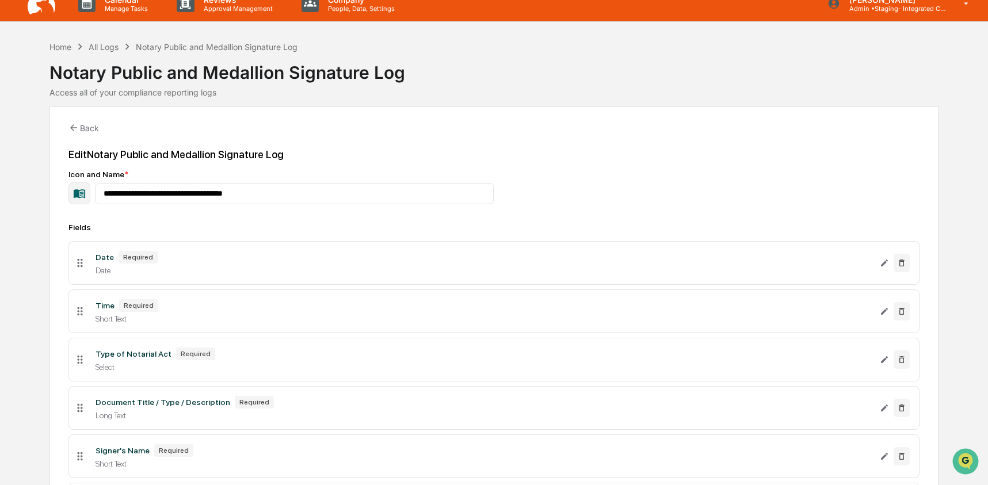
click at [77, 125] on icon at bounding box center [73, 128] width 10 height 10
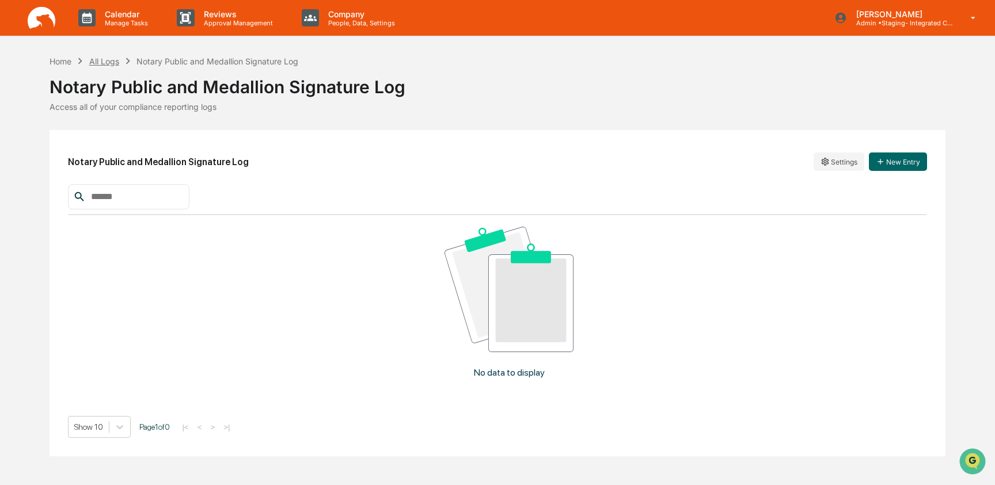
click at [109, 60] on div "All Logs" at bounding box center [104, 61] width 30 height 10
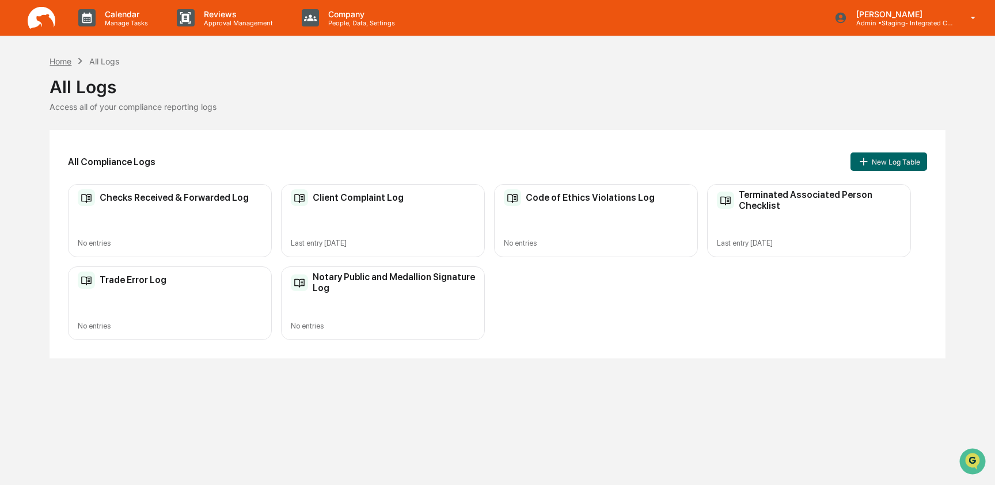
click at [63, 64] on div "Home" at bounding box center [60, 61] width 22 height 10
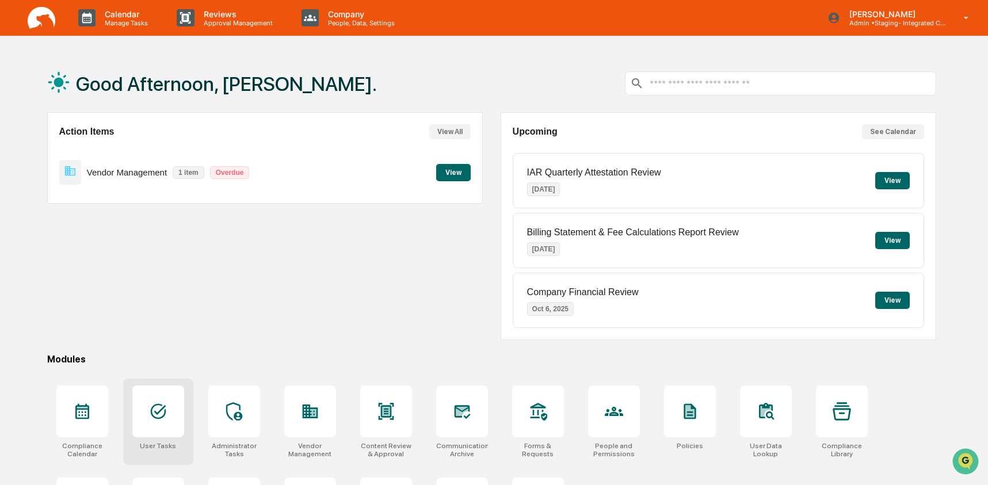
click at [147, 412] on div at bounding box center [158, 412] width 52 height 52
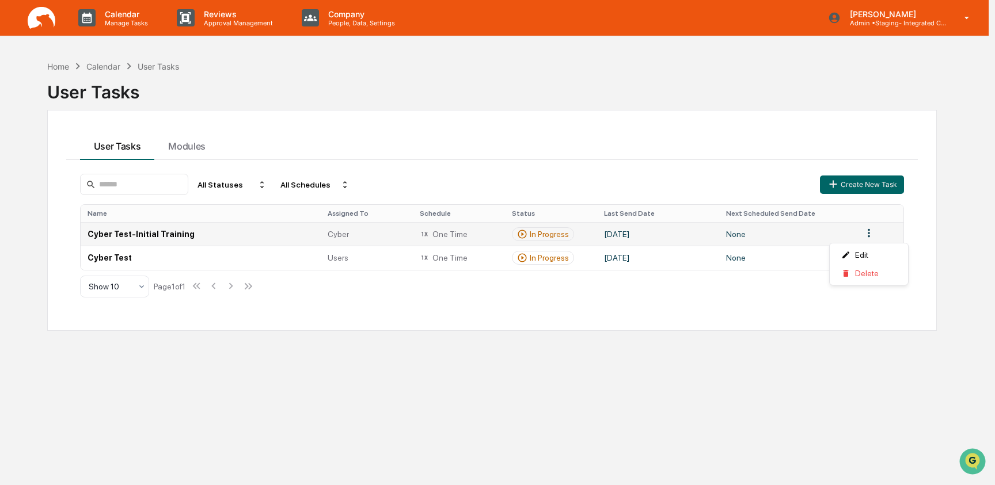
click at [871, 237] on html "Calendar Manage Tasks Reviews Approval Management Company People, Data, Setting…" at bounding box center [497, 242] width 995 height 485
click at [940, 234] on html "Calendar Manage Tasks Reviews Approval Management Company People, Data, Setting…" at bounding box center [497, 242] width 995 height 485
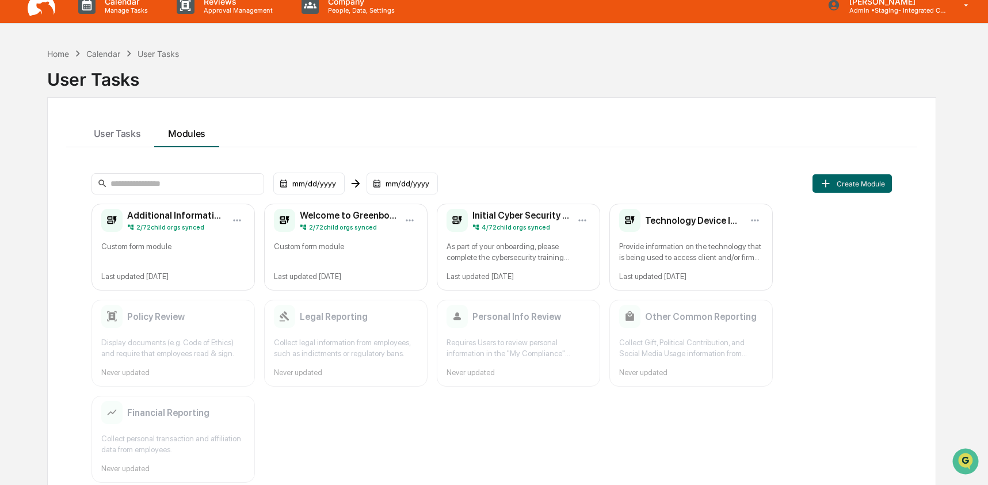
scroll to position [14, 0]
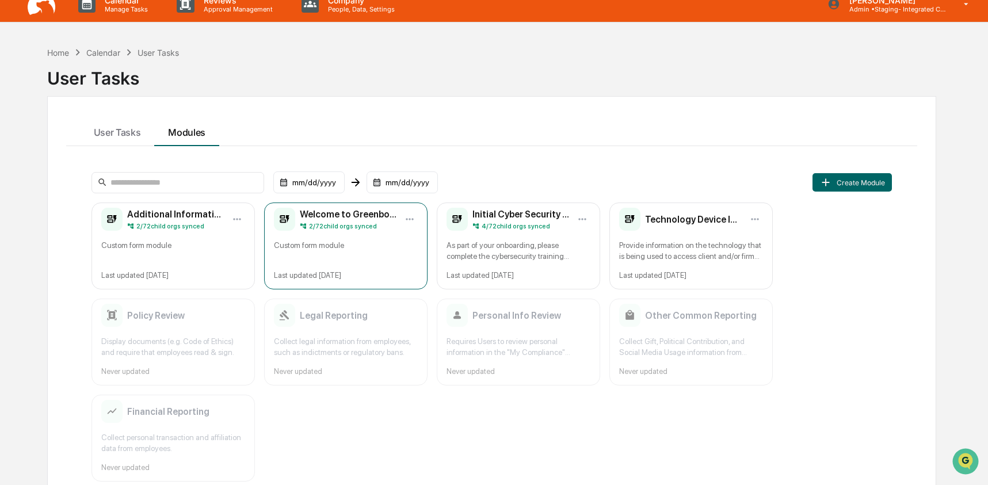
click at [368, 228] on span "2 / 72 child orgs synced" at bounding box center [343, 226] width 68 height 8
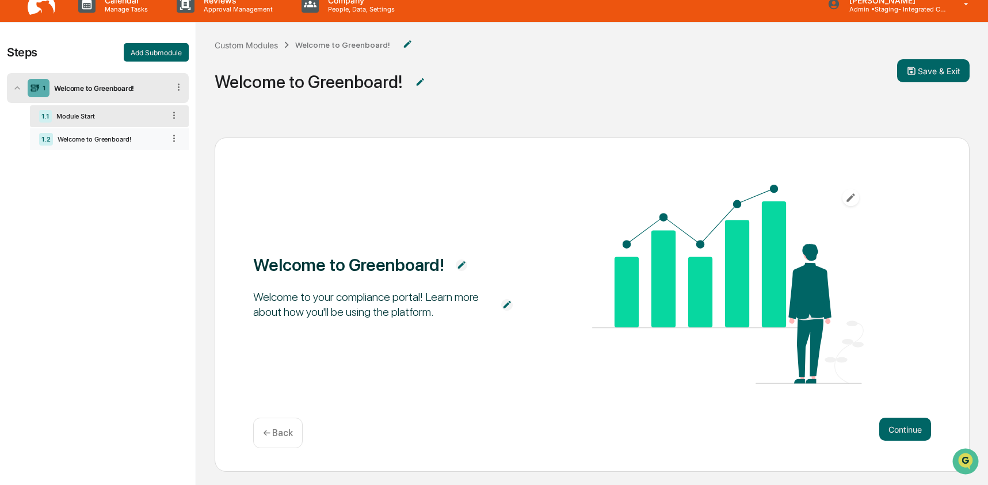
click at [122, 130] on div "1.2 Welcome to Greenboard!" at bounding box center [109, 139] width 159 height 22
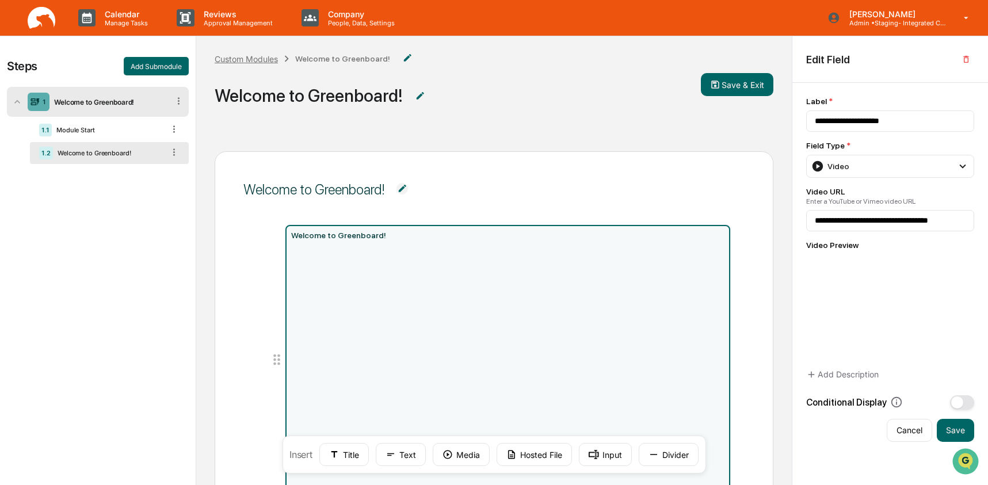
click at [265, 56] on div "Custom Modules" at bounding box center [246, 59] width 63 height 10
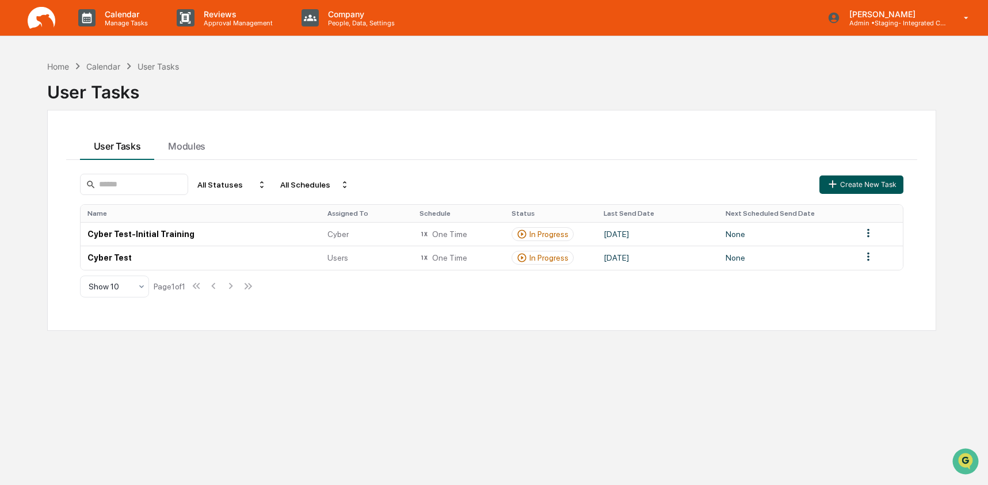
click at [842, 182] on button "Create New Task" at bounding box center [862, 185] width 84 height 18
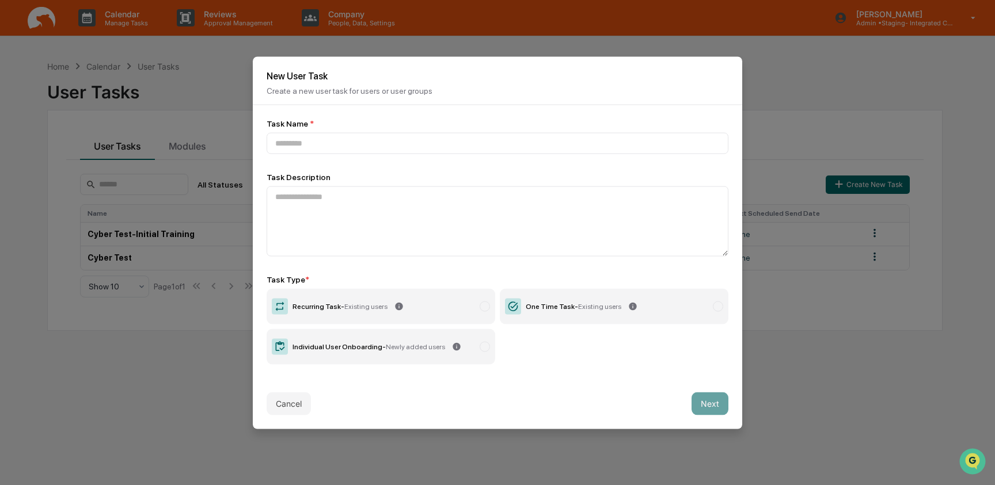
click at [548, 304] on div "One Time Task - Existing users" at bounding box center [573, 306] width 96 height 8
click at [425, 143] on input at bounding box center [497, 142] width 462 height 21
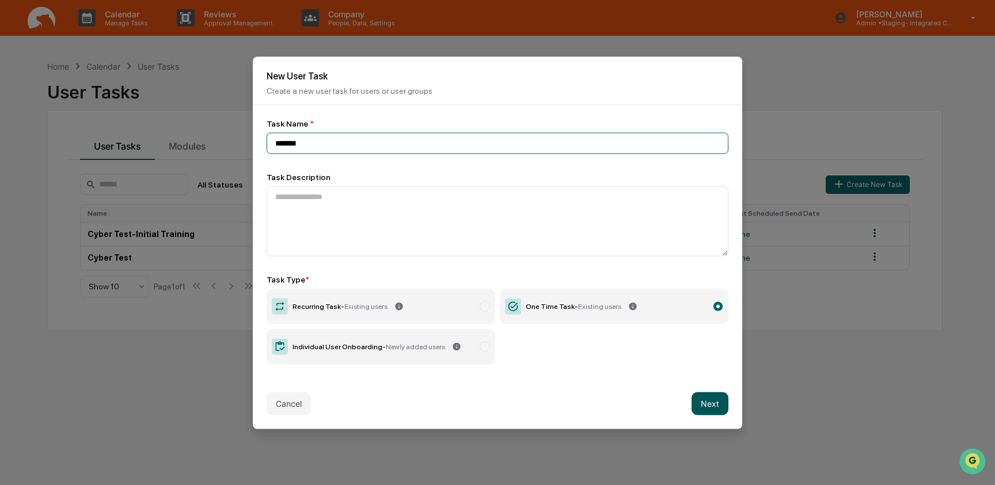
type input "*******"
click at [708, 402] on button "Next" at bounding box center [709, 403] width 37 height 23
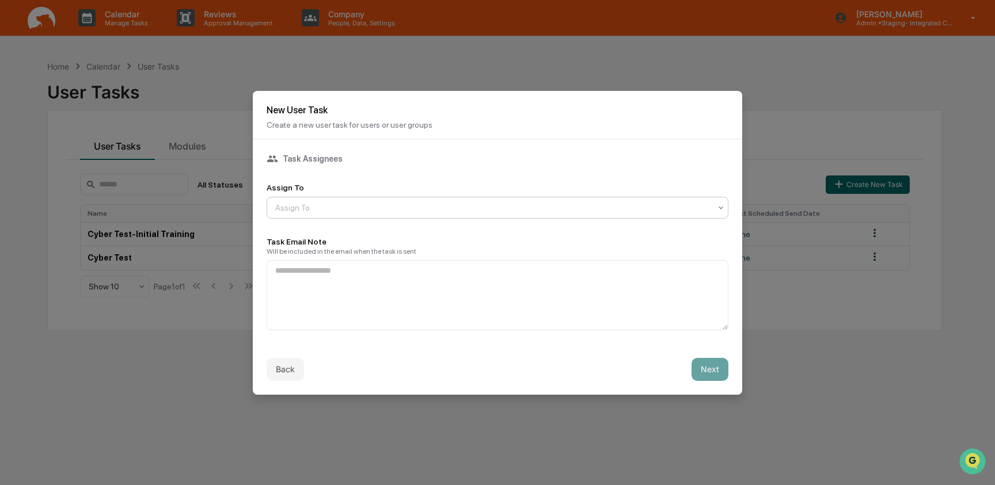
click at [438, 203] on div at bounding box center [492, 208] width 435 height 12
click at [437, 222] on div "Users" at bounding box center [494, 231] width 454 height 23
click at [706, 367] on button "Next" at bounding box center [709, 369] width 37 height 23
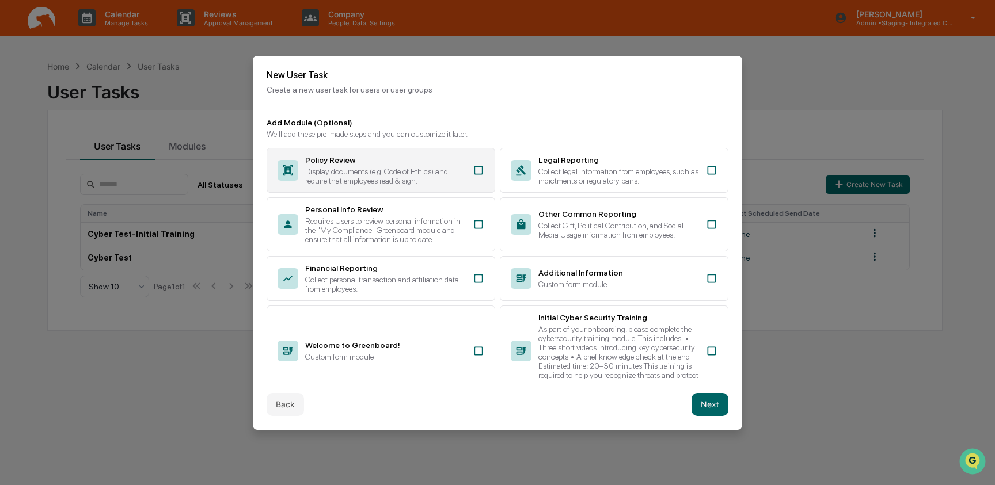
click at [370, 172] on div "Display documents (e.g. Code of Ethics) and require that employees read & sign." at bounding box center [385, 176] width 161 height 18
click at [368, 169] on div "Display documents (e.g. Code of Ethics) and require that employees read & sign." at bounding box center [385, 176] width 161 height 18
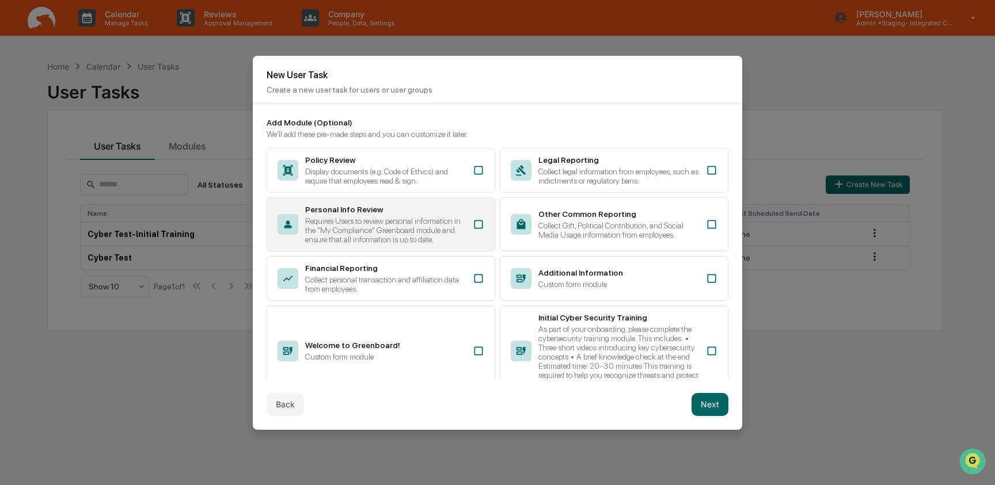
click at [371, 231] on div "Requires Users to review personal information in the "My Compliance" Greenboard…" at bounding box center [385, 230] width 161 height 28
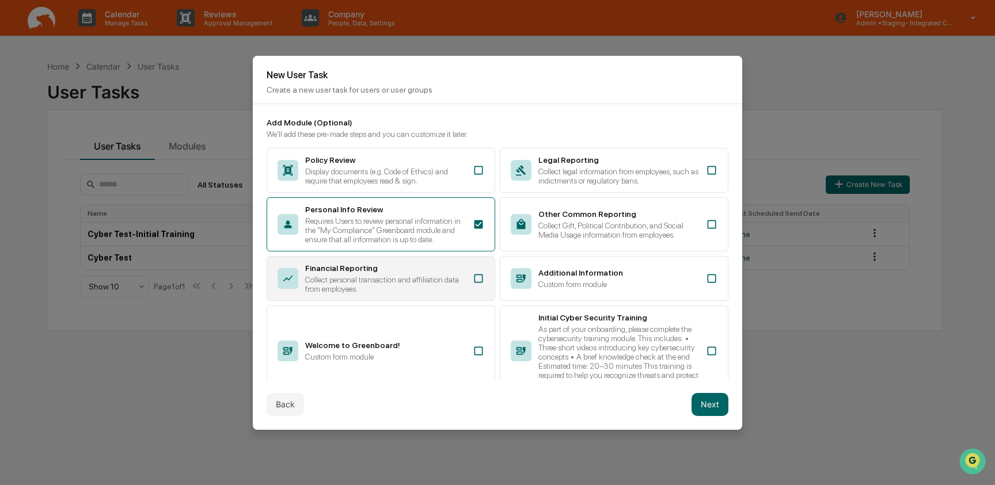
click at [395, 294] on div "Collect personal transaction and affiliation data from employees." at bounding box center [385, 284] width 161 height 18
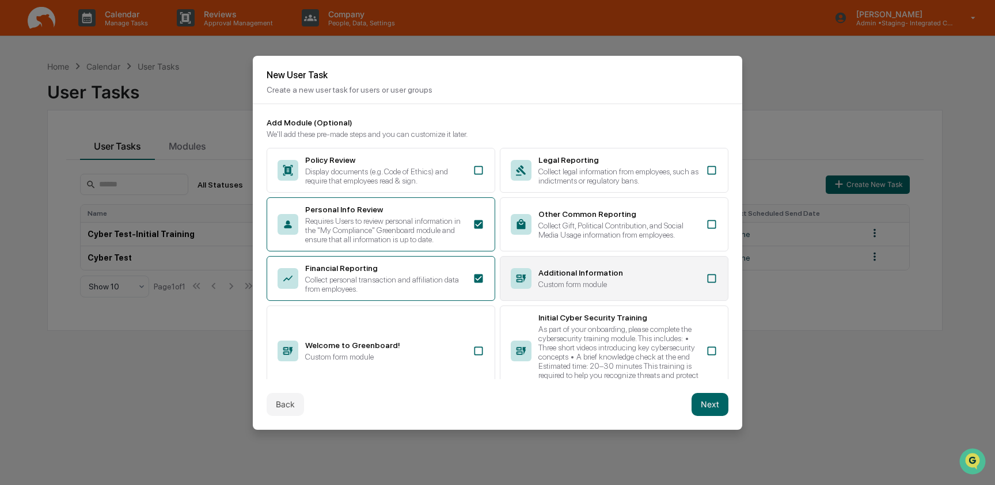
click at [538, 289] on div "Custom form module" at bounding box center [618, 284] width 161 height 9
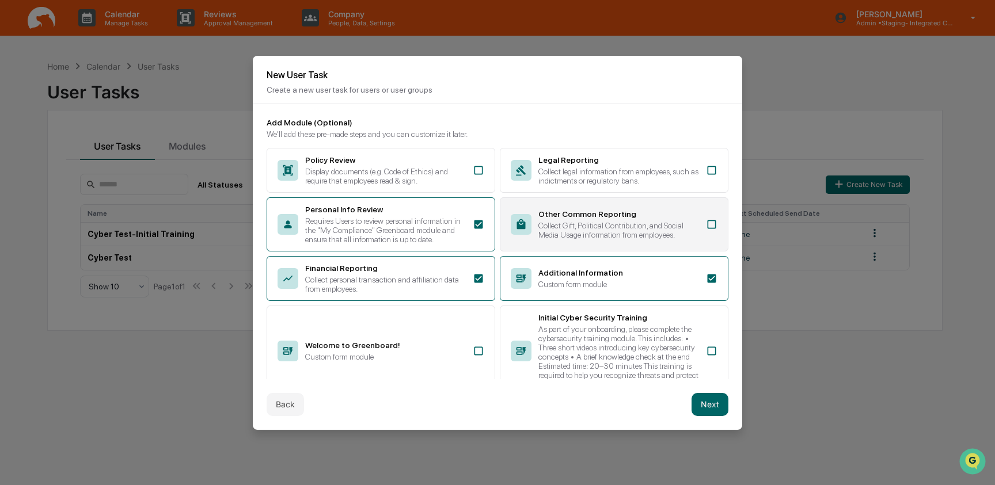
click at [546, 239] on div "Collect Gift, Political Contribution, and Social Media Usage information from e…" at bounding box center [618, 230] width 161 height 18
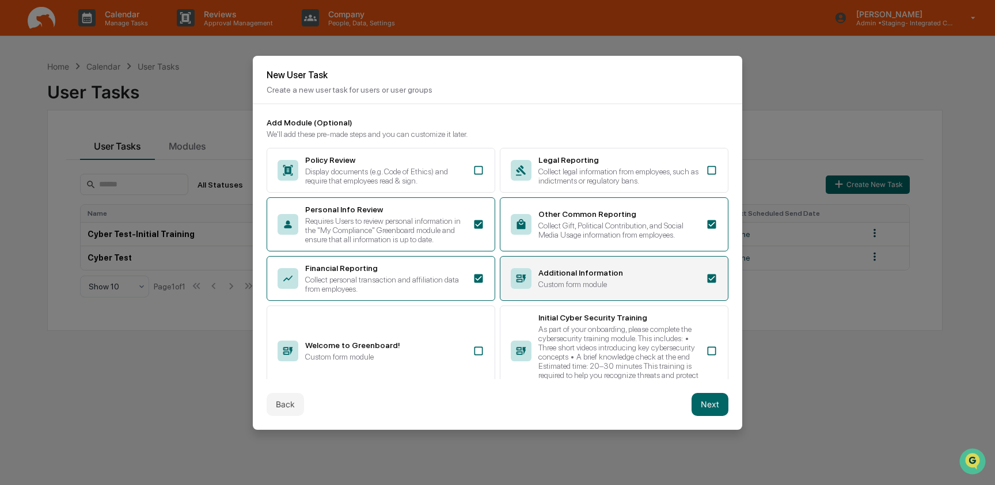
click at [577, 301] on div "Additional Information Custom form module" at bounding box center [614, 278] width 228 height 45
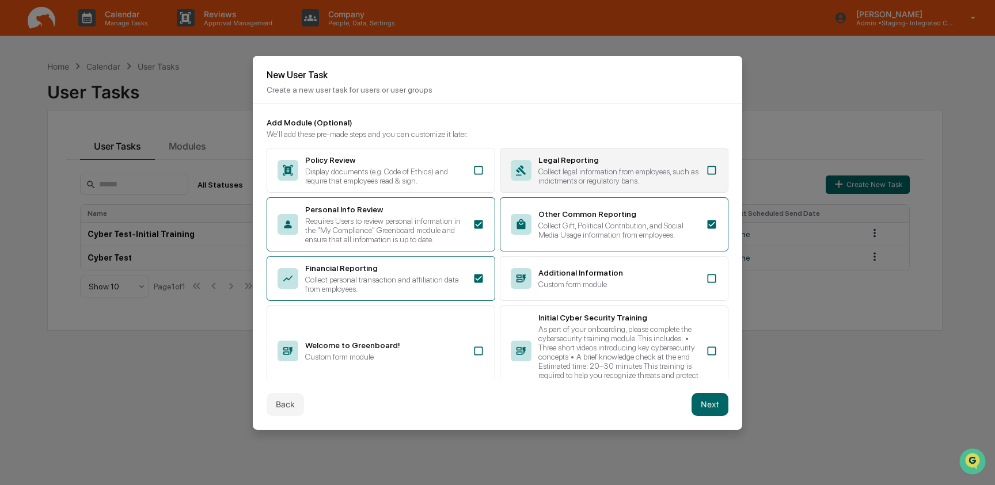
click at [558, 159] on div "Legal Reporting" at bounding box center [618, 159] width 161 height 9
click at [709, 398] on button "Next" at bounding box center [709, 404] width 37 height 23
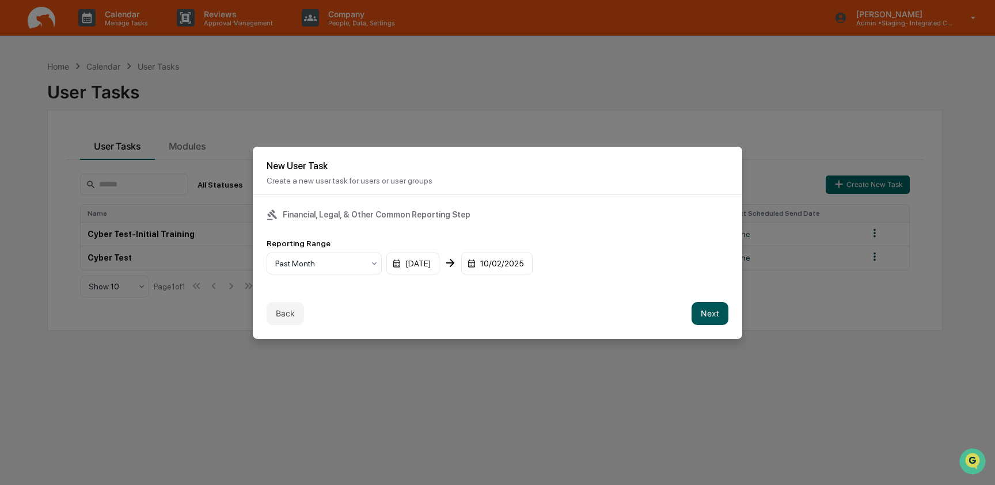
click at [692, 313] on button "Next" at bounding box center [709, 313] width 37 height 23
click at [321, 268] on div "mm/dd/yyyy" at bounding box center [301, 264] width 71 height 22
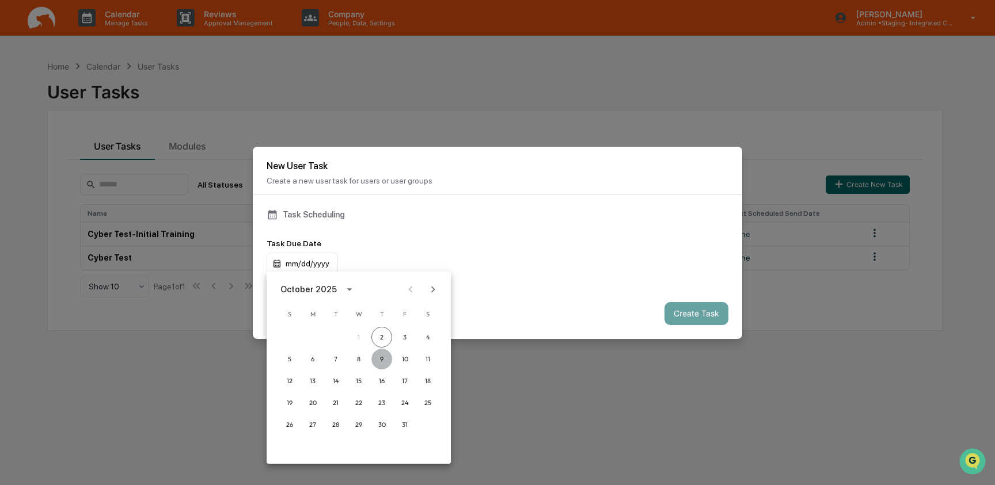
click at [387, 362] on button "9" at bounding box center [381, 359] width 21 height 21
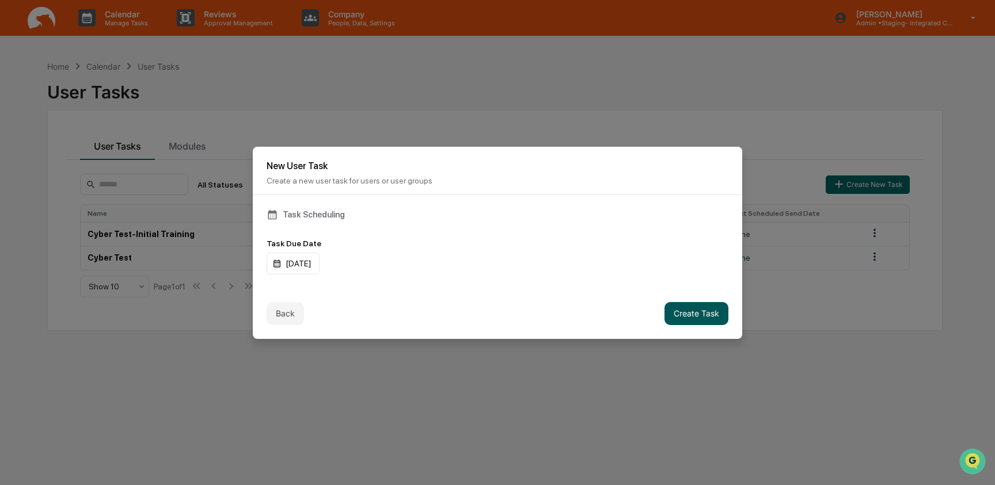
click at [664, 310] on button "Create Task" at bounding box center [696, 313] width 64 height 23
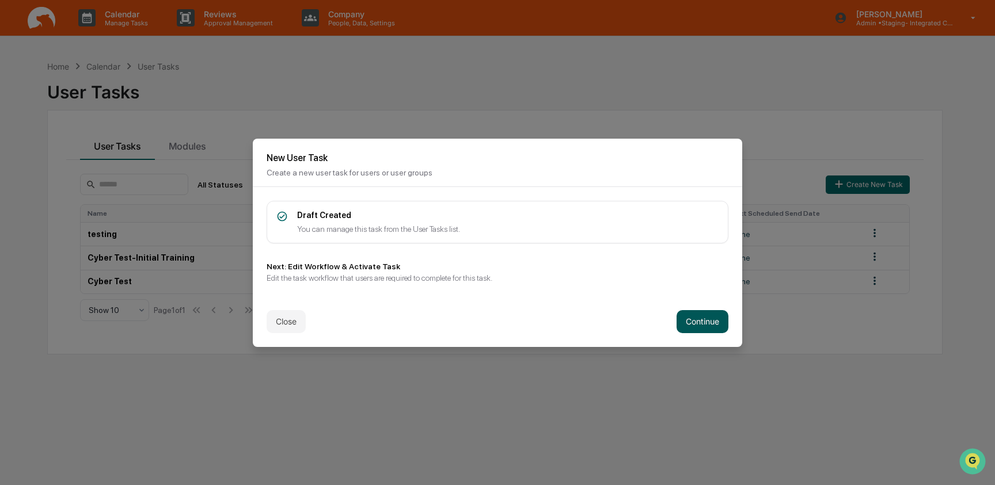
click at [684, 318] on button "Continue" at bounding box center [702, 321] width 52 height 23
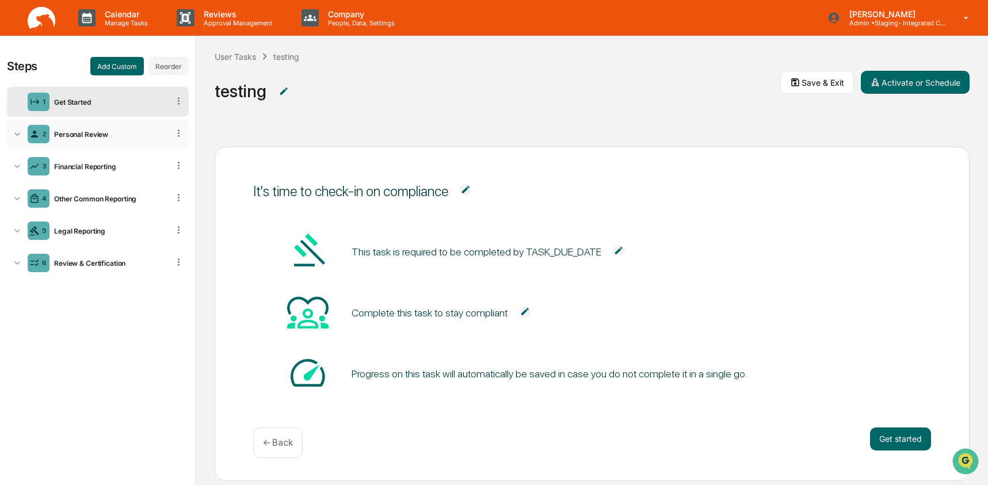
click at [81, 139] on div "2 Personal Review" at bounding box center [98, 134] width 182 height 30
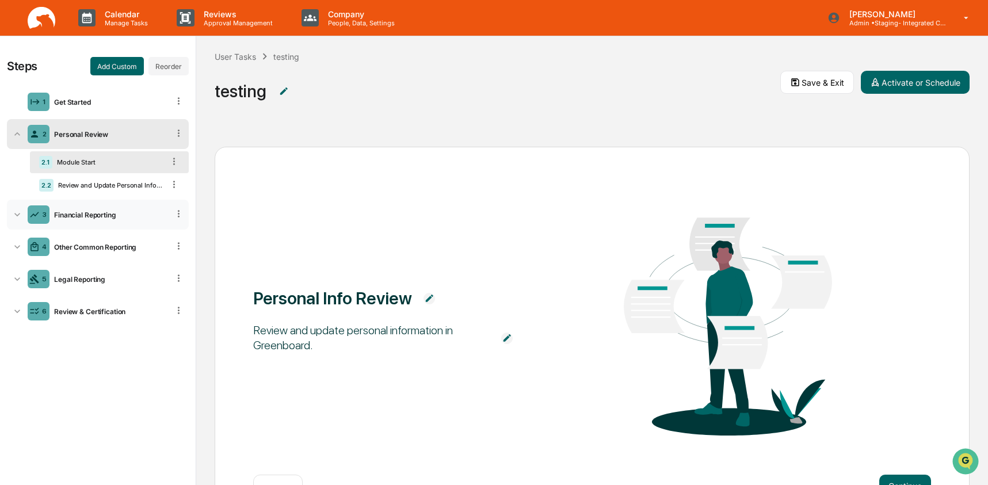
click at [96, 209] on div "3 Financial Reporting" at bounding box center [98, 215] width 182 height 30
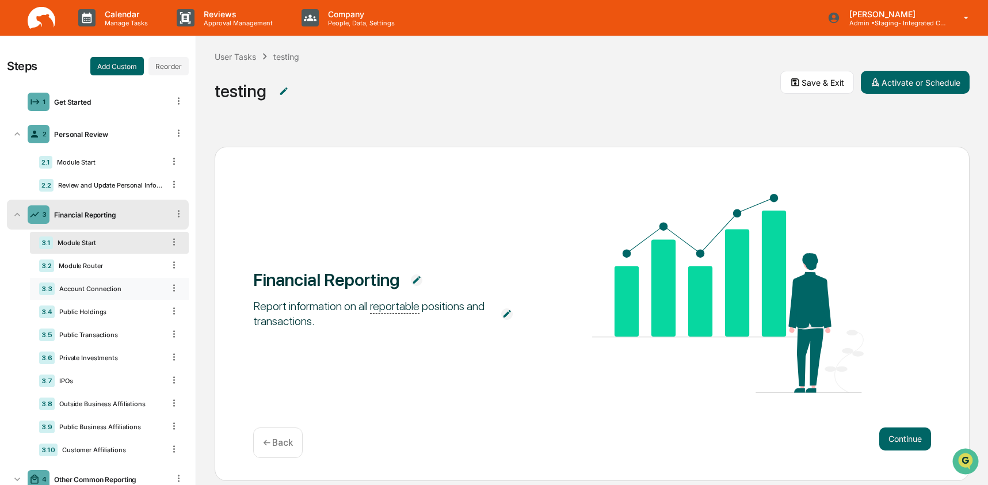
click at [173, 291] on icon at bounding box center [174, 287] width 2 height 7
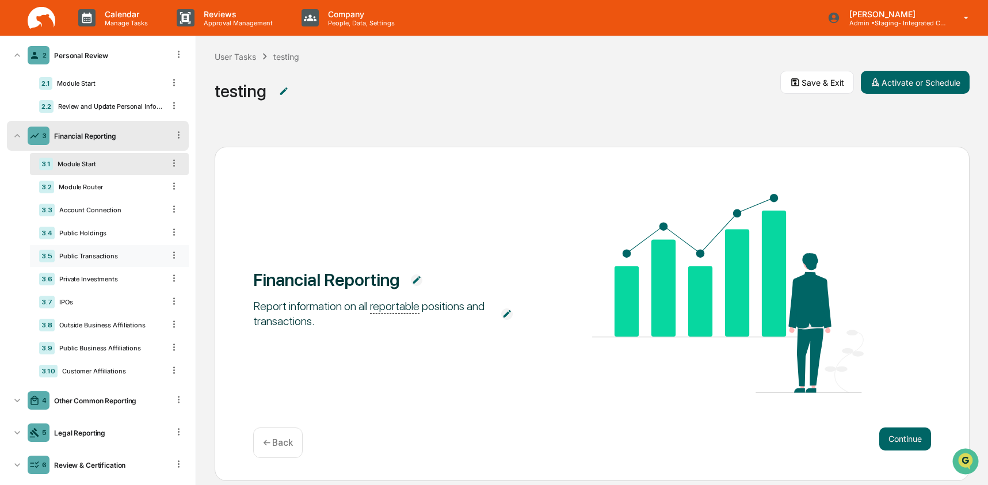
scroll to position [87, 0]
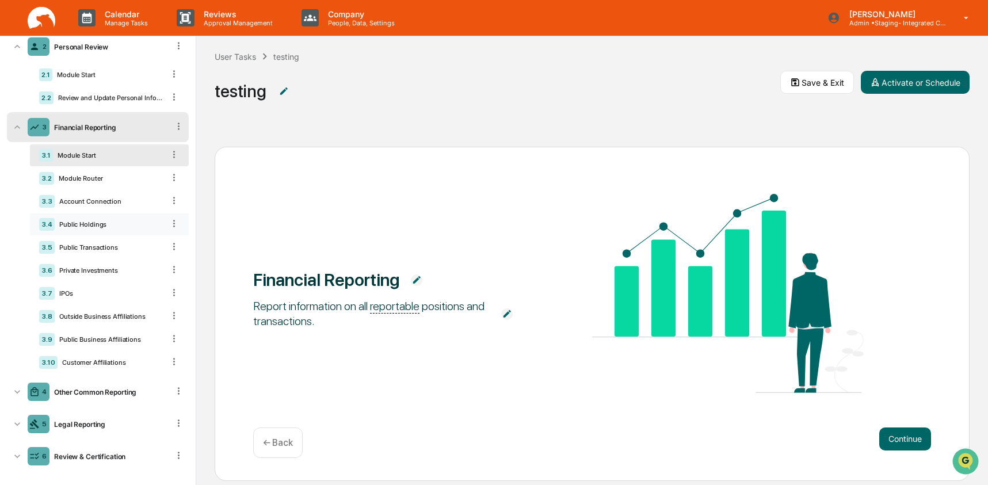
click at [142, 228] on div "Public Holdings" at bounding box center [109, 224] width 109 height 8
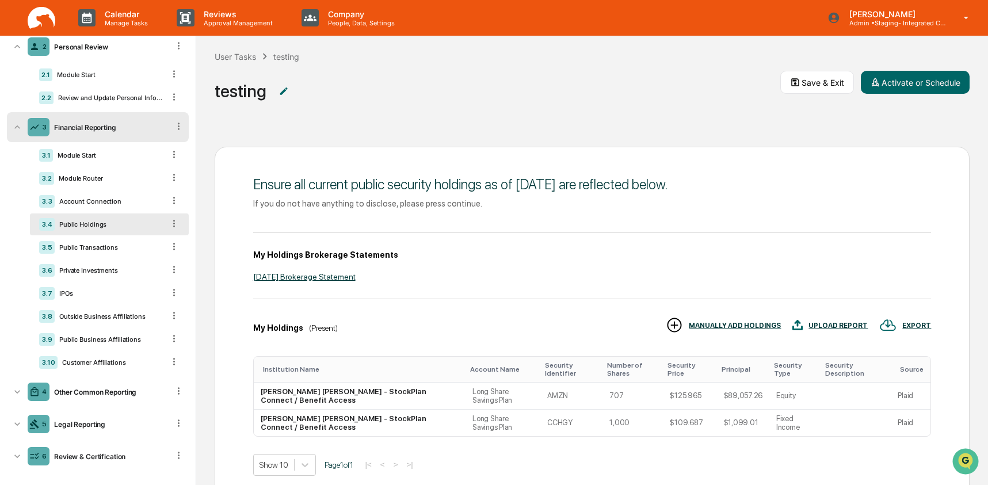
click at [174, 227] on div "3.4 Public Holdings" at bounding box center [109, 225] width 159 height 22
click at [169, 227] on icon at bounding box center [174, 223] width 11 height 11
click at [169, 228] on icon at bounding box center [174, 223] width 11 height 11
click at [153, 242] on div "Delete" at bounding box center [161, 240] width 38 height 18
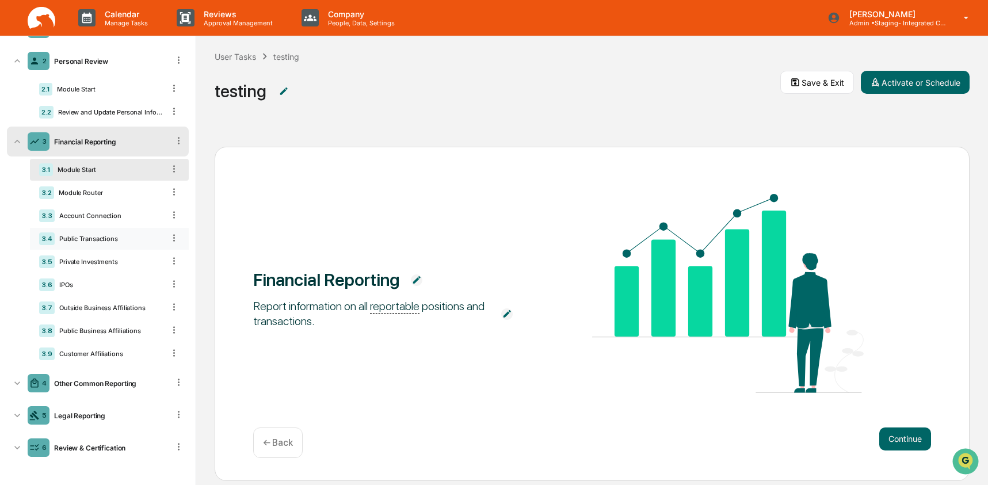
scroll to position [79, 0]
click at [169, 238] on icon at bounding box center [174, 238] width 11 height 11
click at [163, 258] on div "Delete" at bounding box center [161, 254] width 38 height 18
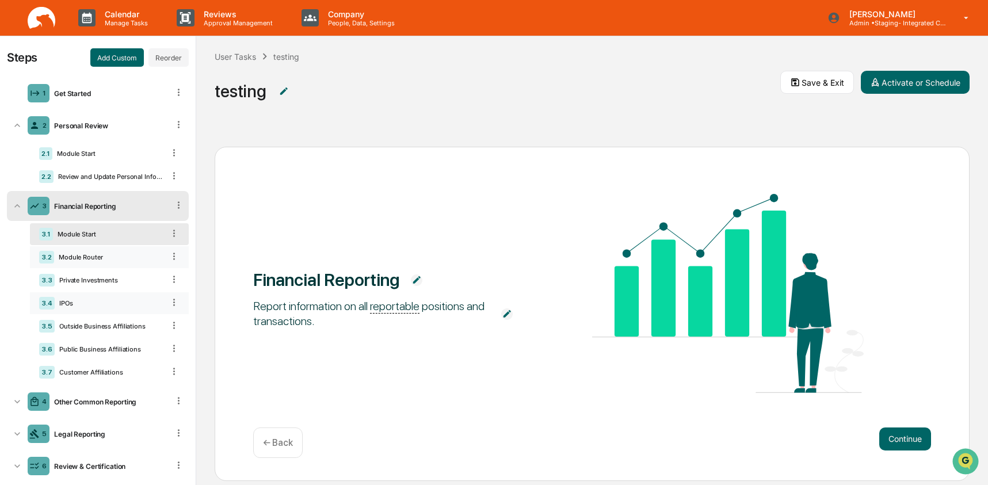
scroll to position [0, 0]
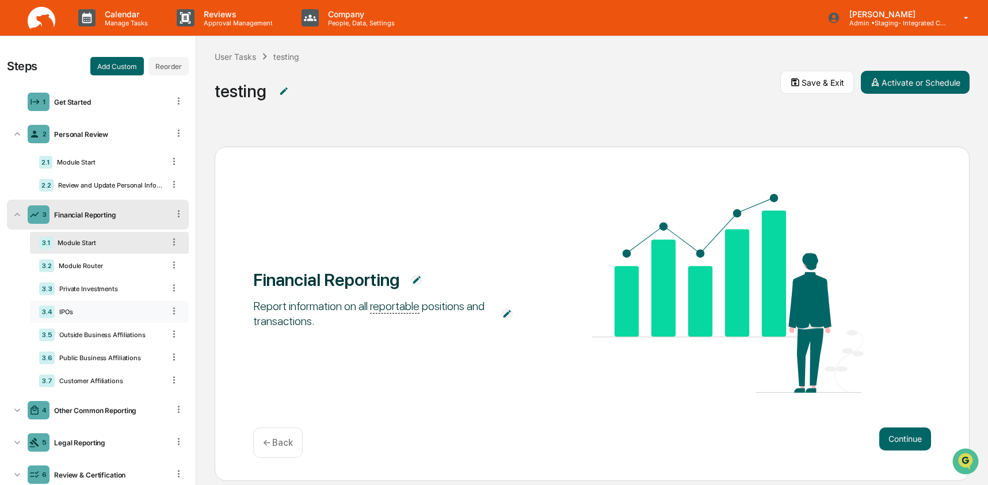
click at [231, 62] on div "User Tasks testing" at bounding box center [257, 56] width 85 height 13
click at [232, 54] on div "User Tasks" at bounding box center [235, 57] width 41 height 10
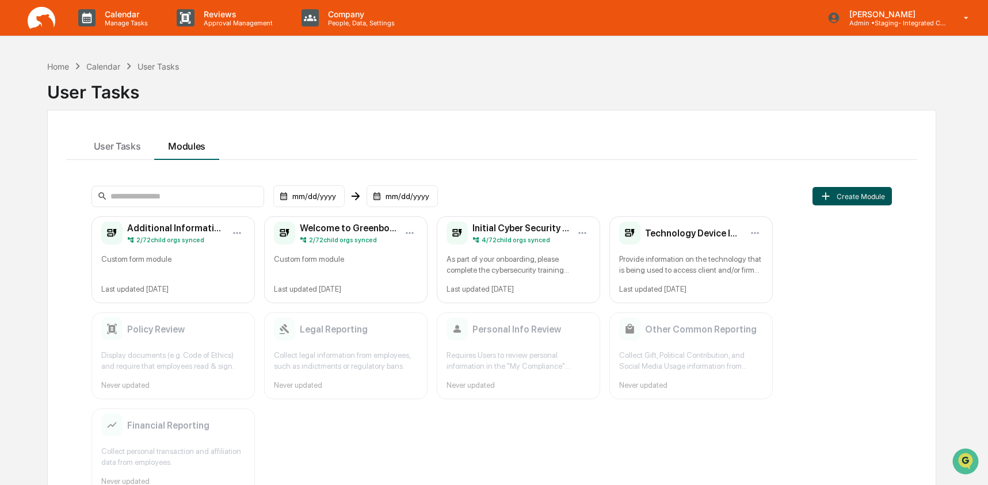
click at [856, 203] on button "Create Module" at bounding box center [852, 196] width 79 height 18
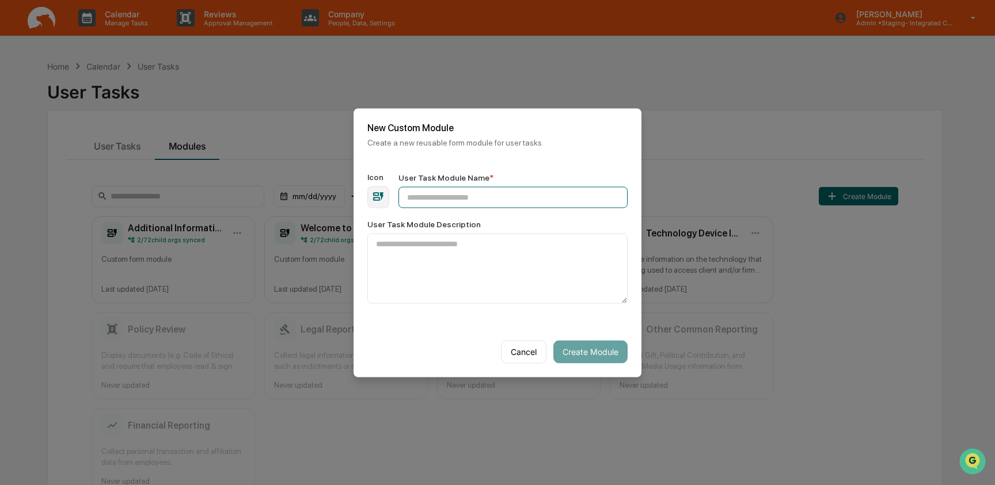
click at [456, 196] on input "User Task Module Name *" at bounding box center [512, 196] width 229 height 21
type input "****"
click at [506, 360] on button "Cancel" at bounding box center [523, 351] width 45 height 23
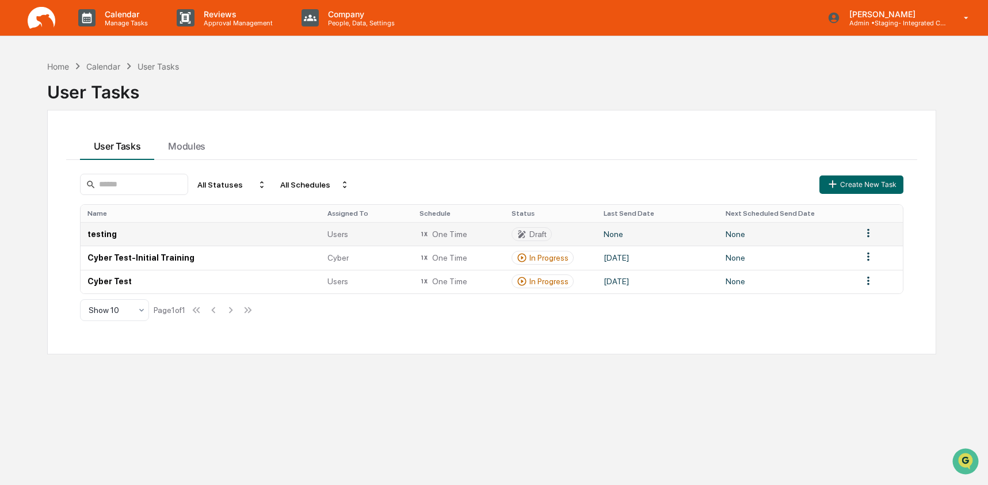
click at [112, 229] on td "testing" at bounding box center [201, 234] width 241 height 24
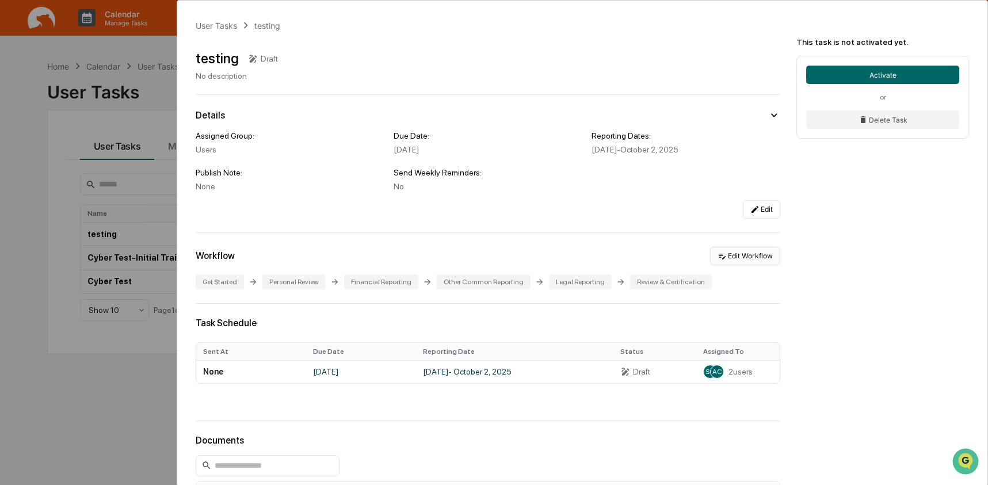
click at [742, 254] on button "Edit Workflow" at bounding box center [745, 256] width 70 height 18
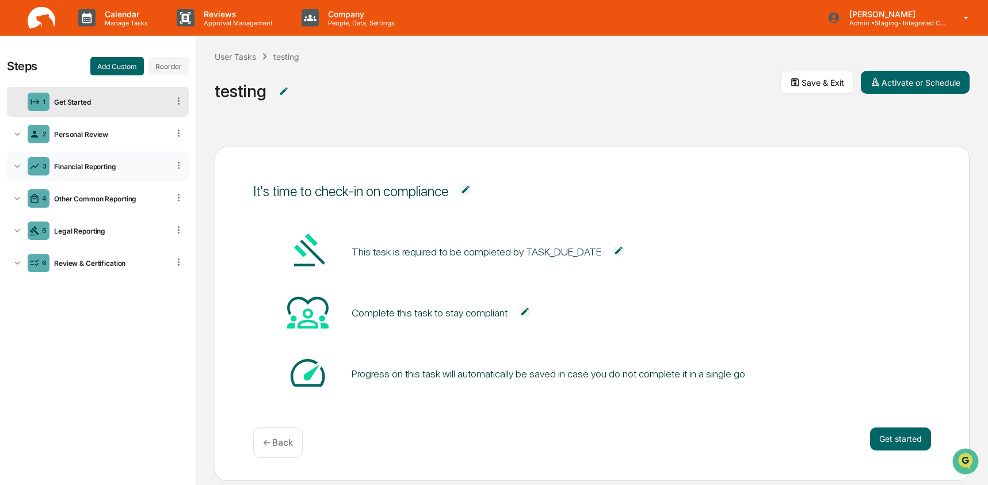
click at [96, 164] on div "Financial Reporting" at bounding box center [108, 166] width 119 height 9
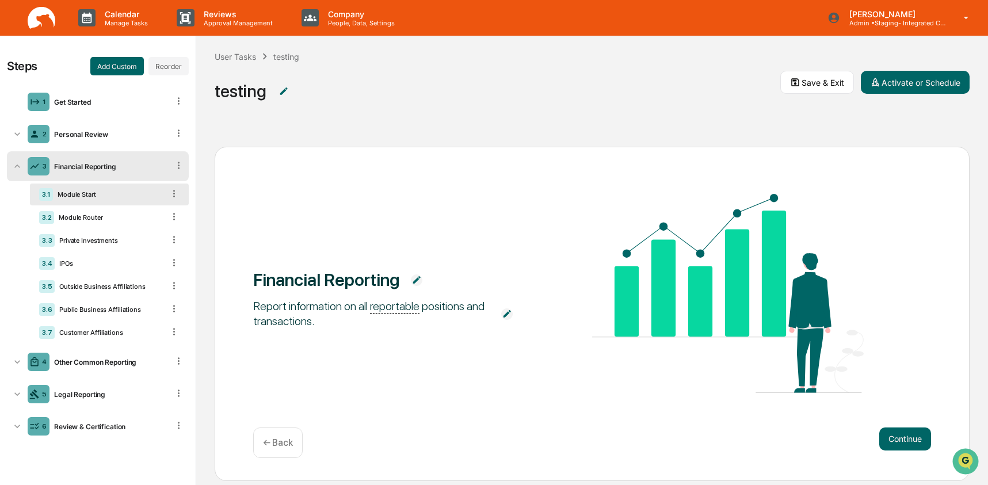
click at [98, 167] on div "Financial Reporting" at bounding box center [108, 166] width 119 height 9
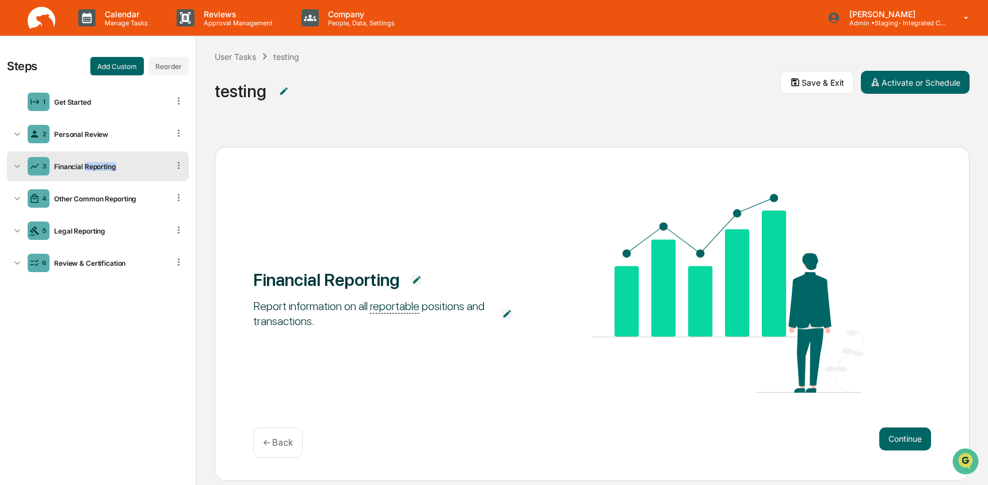
click at [98, 167] on div "Financial Reporting" at bounding box center [108, 166] width 119 height 9
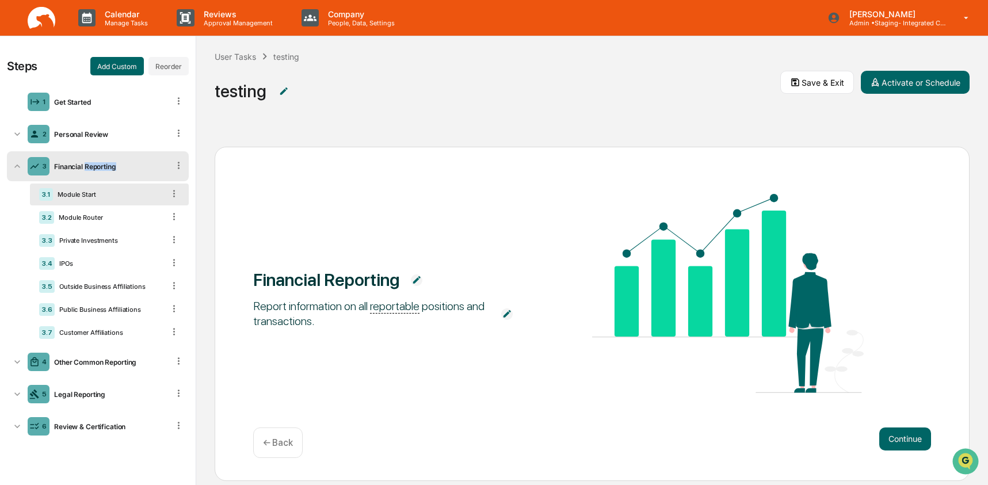
click at [28, 23] on img at bounding box center [42, 18] width 28 height 22
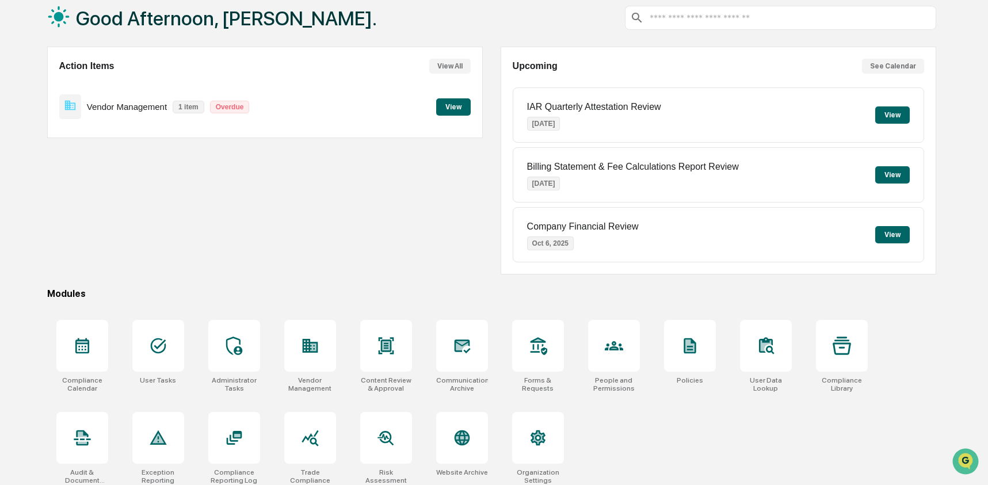
scroll to position [74, 0]
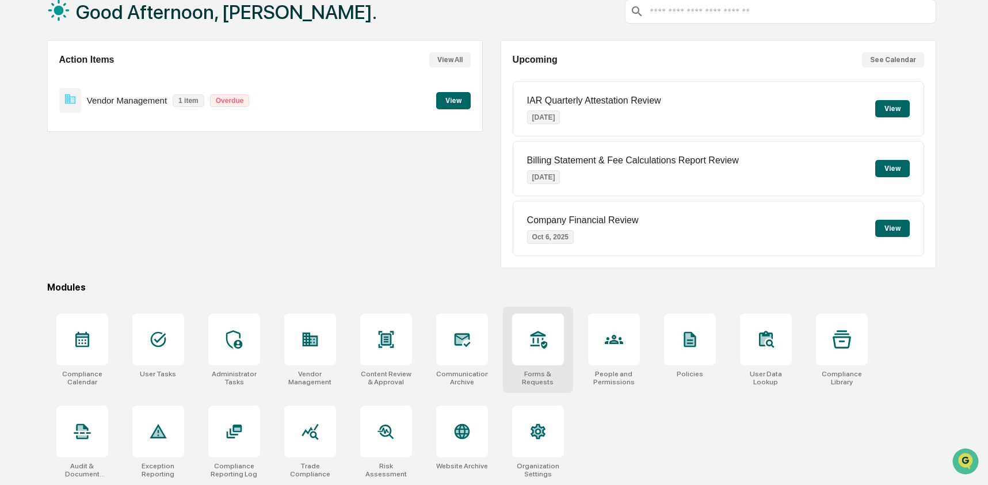
click at [548, 339] on div at bounding box center [538, 340] width 52 height 52
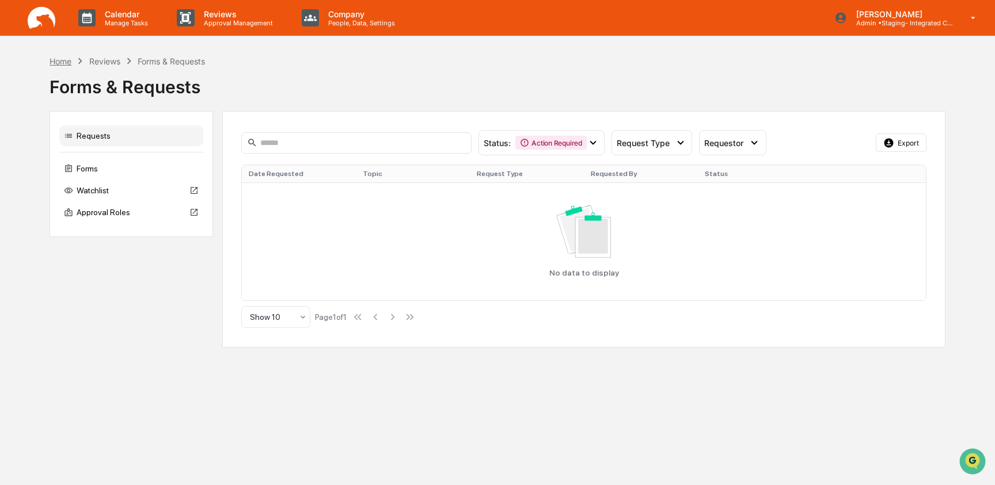
click at [64, 59] on div "Home" at bounding box center [60, 61] width 22 height 10
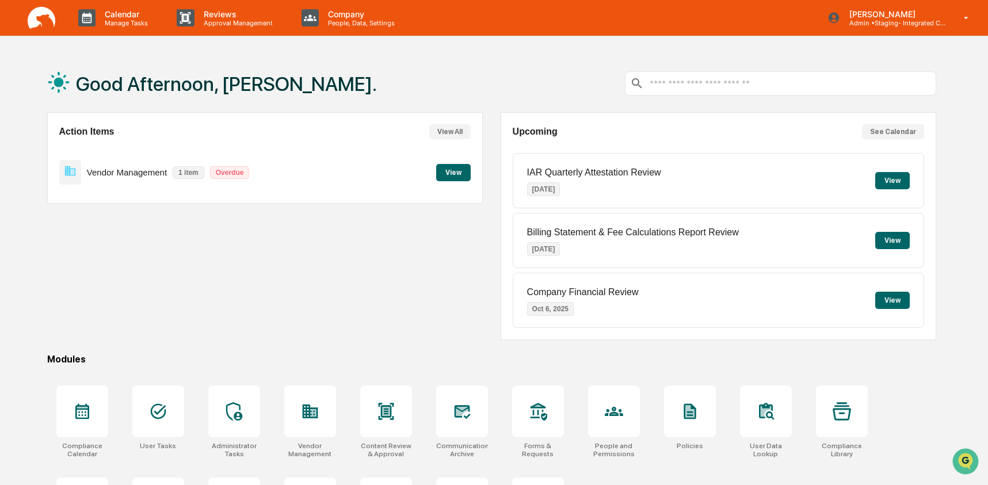
click at [435, 100] on div "Good Afternoon, Ashley." at bounding box center [491, 84] width 889 height 58
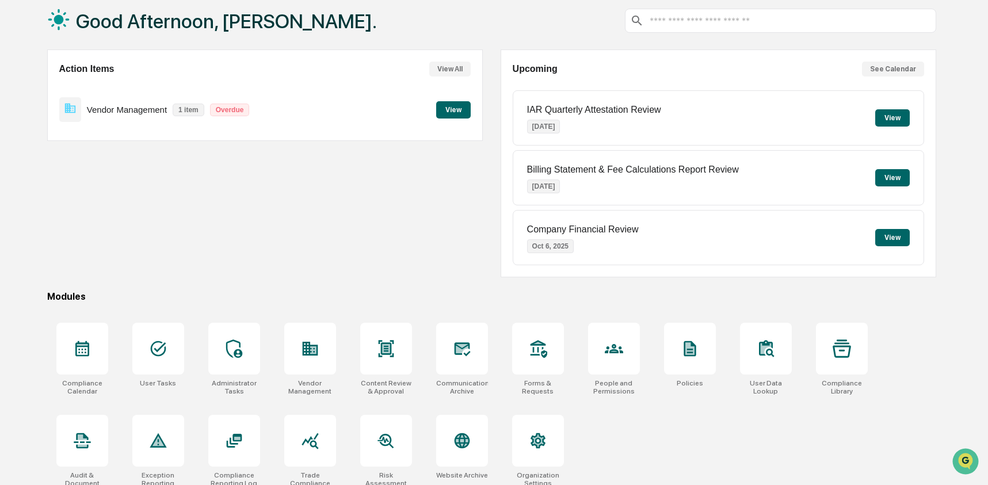
scroll to position [74, 0]
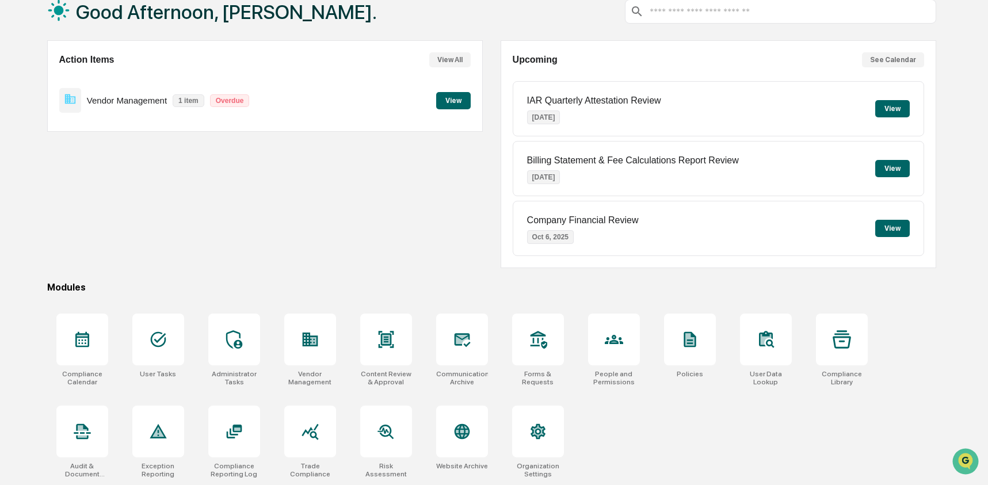
click at [469, 274] on div "Good Afternoon, Ashley. Action Items View All Vendor Management 1 item Overdue …" at bounding box center [492, 234] width 924 height 502
click at [534, 422] on icon at bounding box center [538, 431] width 18 height 18
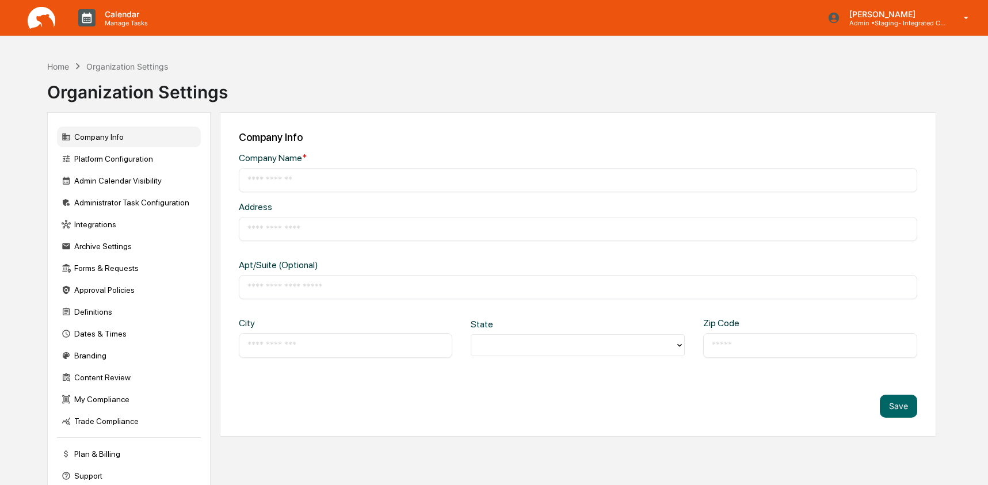
type input "**********"
type input "*******"
type input "*****"
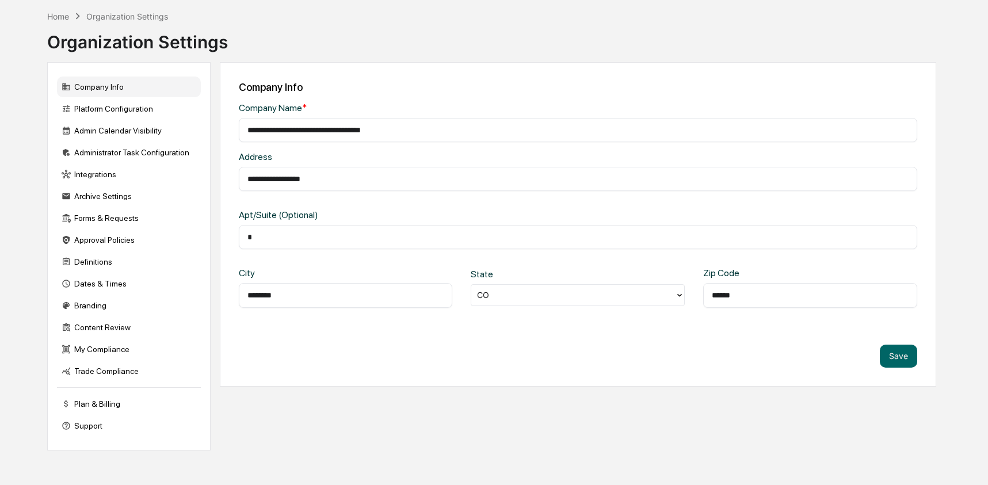
scroll to position [55, 0]
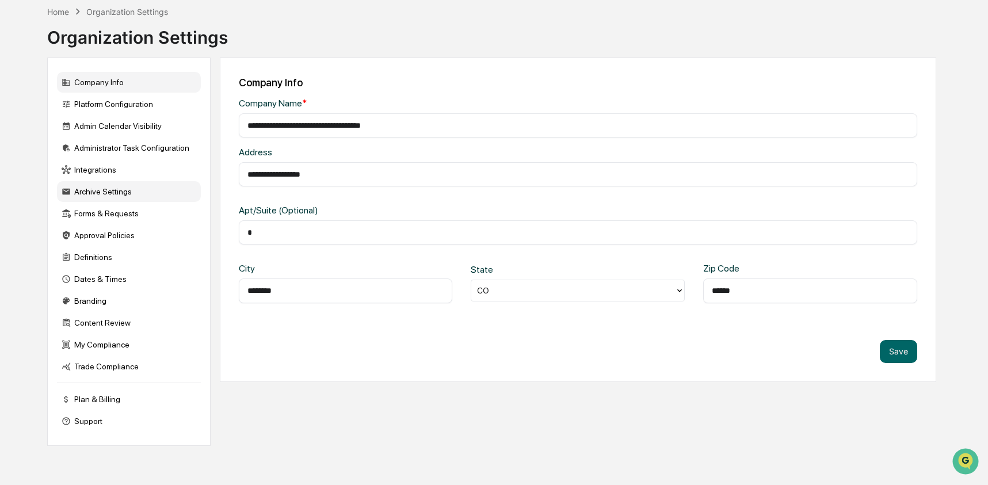
click at [97, 195] on div "Archive Settings" at bounding box center [129, 191] width 144 height 21
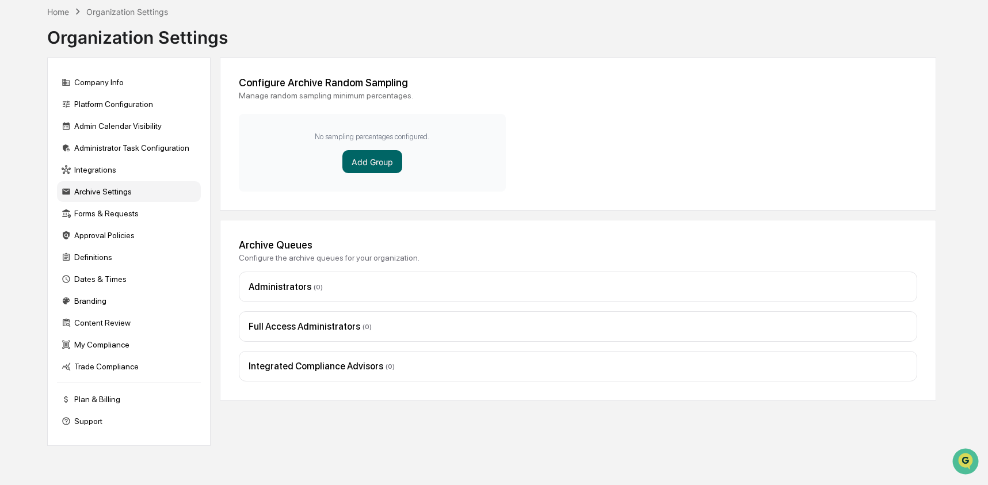
click at [373, 181] on div "No sampling percentages configured. Add Group" at bounding box center [372, 153] width 267 height 78
click at [374, 159] on button "Add Group" at bounding box center [372, 161] width 60 height 23
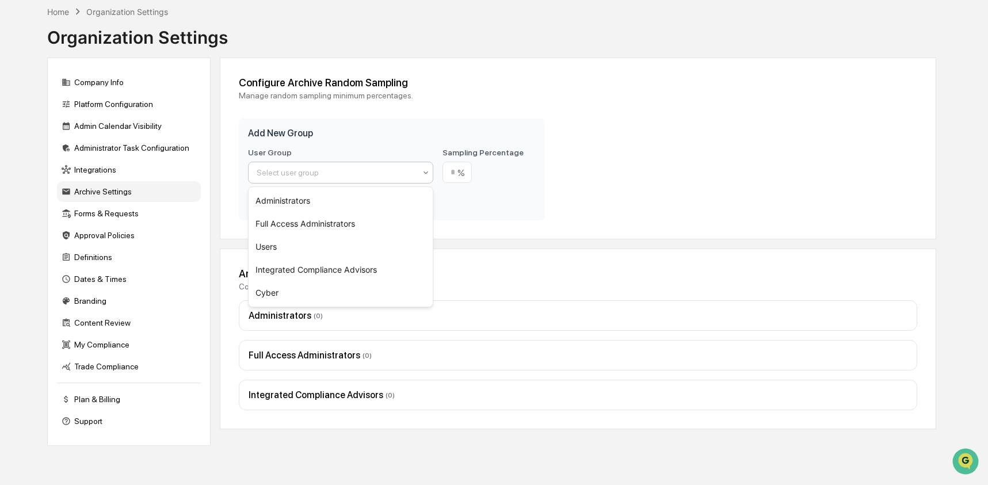
click at [367, 171] on div at bounding box center [336, 173] width 159 height 12
click at [328, 243] on div "Users" at bounding box center [341, 246] width 185 height 23
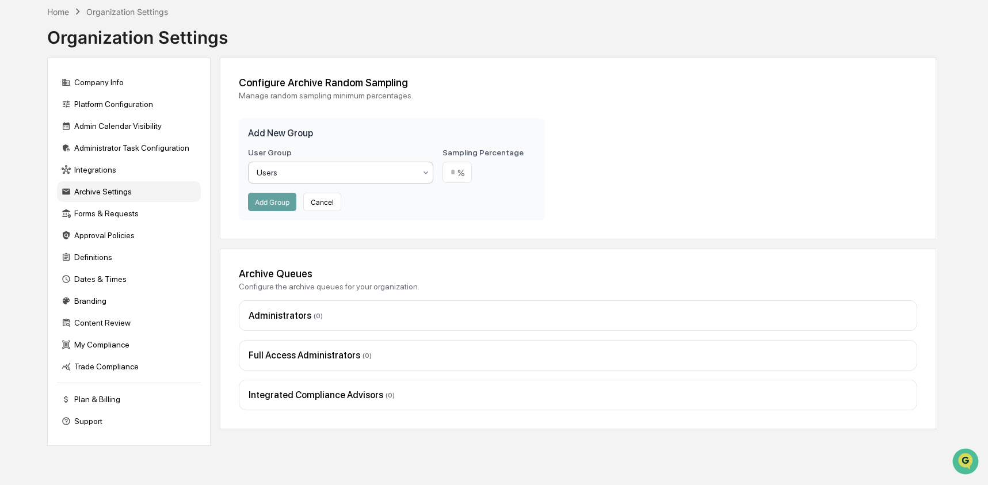
click at [325, 163] on div "Users" at bounding box center [341, 173] width 186 height 22
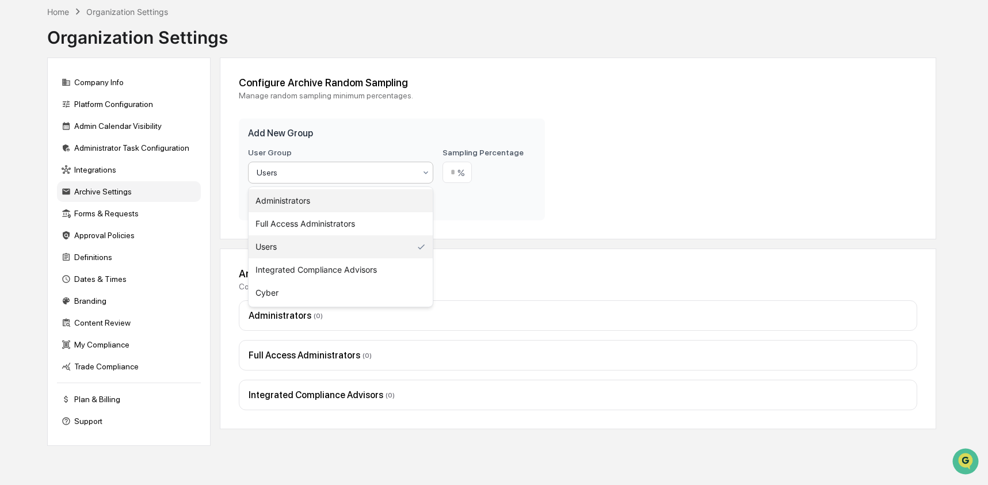
click at [328, 192] on div "Administrators" at bounding box center [341, 200] width 185 height 23
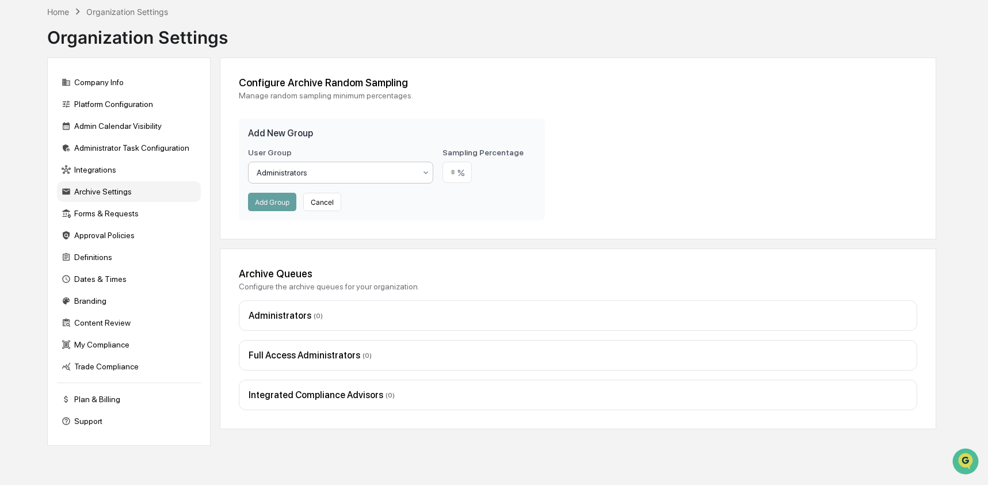
click at [331, 174] on div at bounding box center [336, 173] width 159 height 12
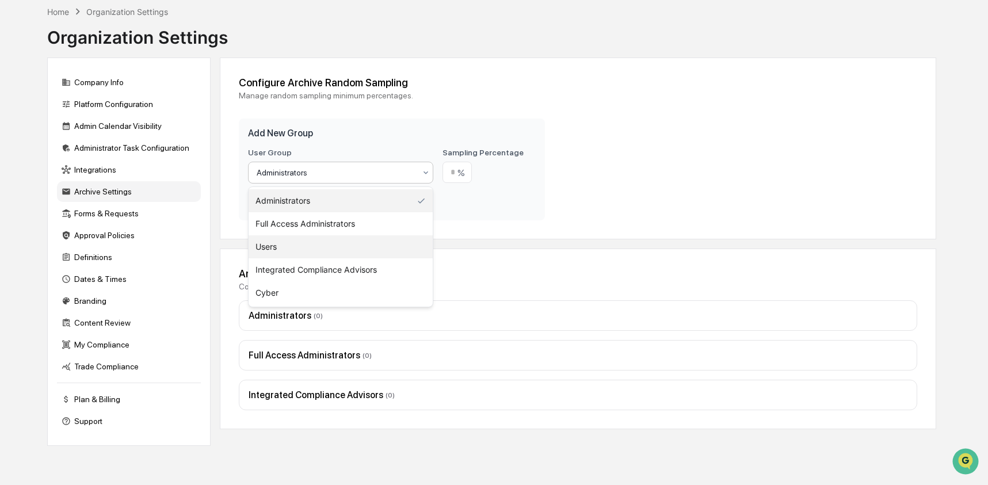
click at [337, 239] on div "Users" at bounding box center [341, 246] width 185 height 23
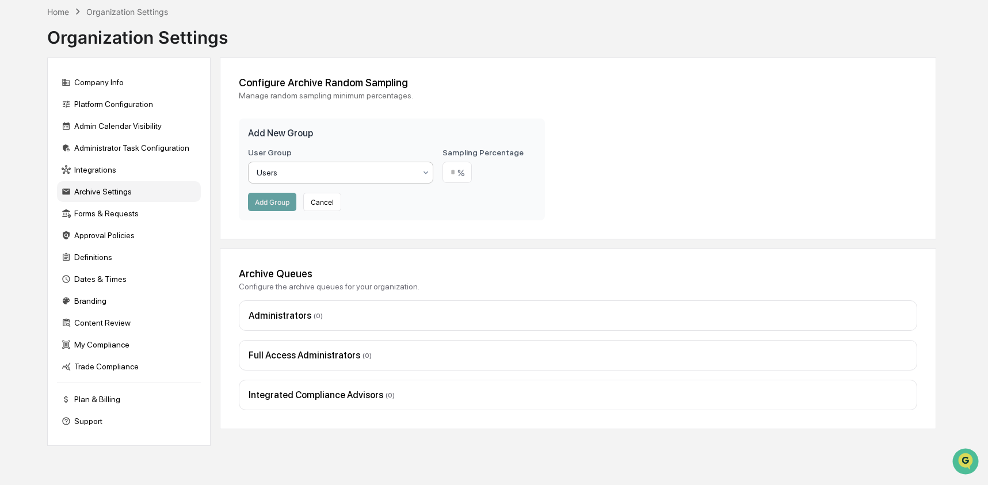
click at [679, 208] on div "Configure Archive Random Sampling Manage random sampling minimum percentages. A…" at bounding box center [578, 149] width 717 height 182
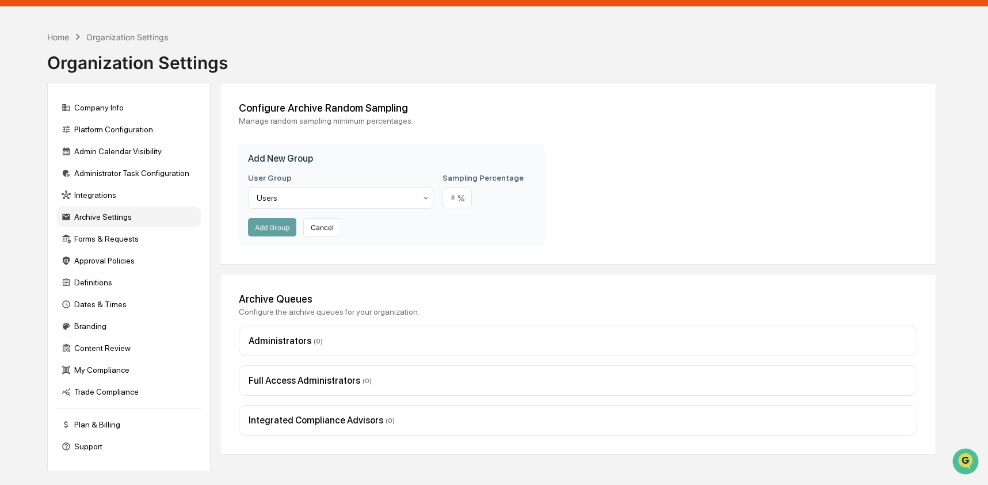
scroll to position [0, 0]
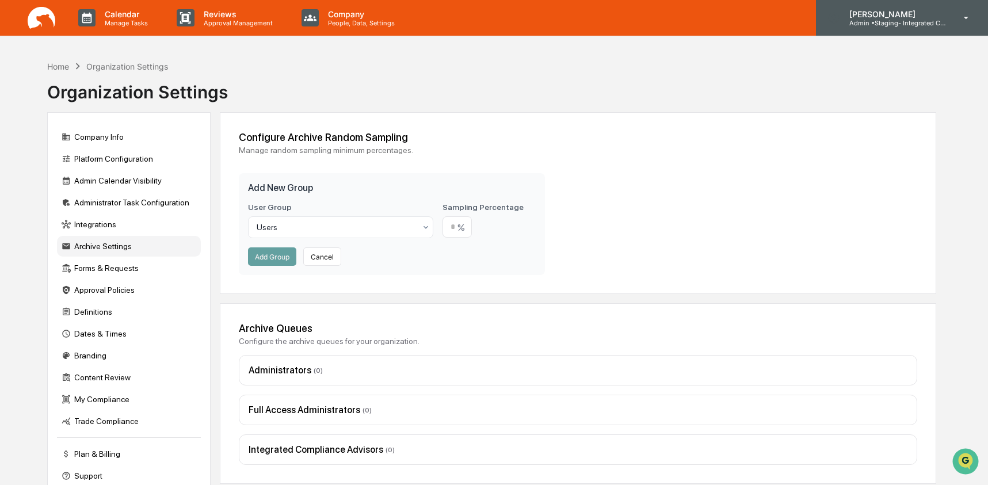
click at [881, 21] on p "Admin • Staging- Integrated Compliance Advisors" at bounding box center [893, 23] width 107 height 8
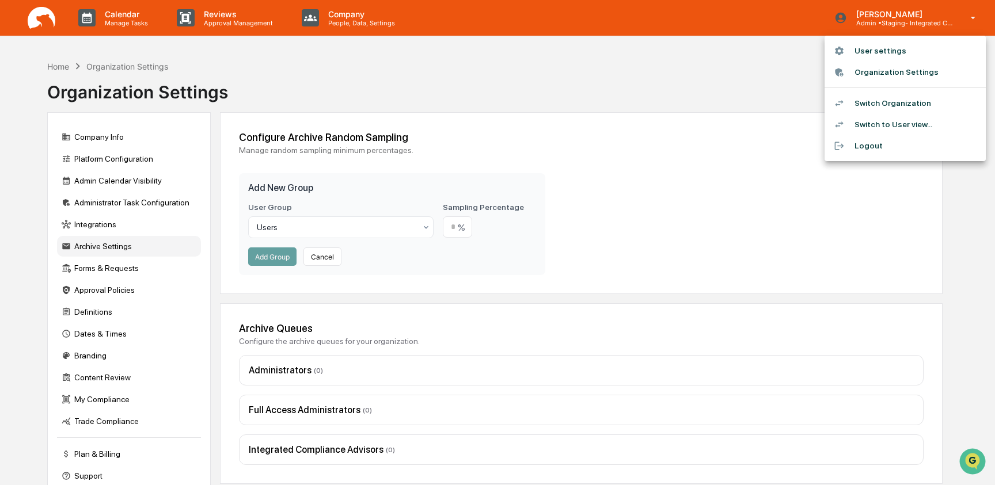
click at [882, 109] on li "Switch Organization" at bounding box center [904, 103] width 161 height 21
